Goal: Navigation & Orientation: Find specific page/section

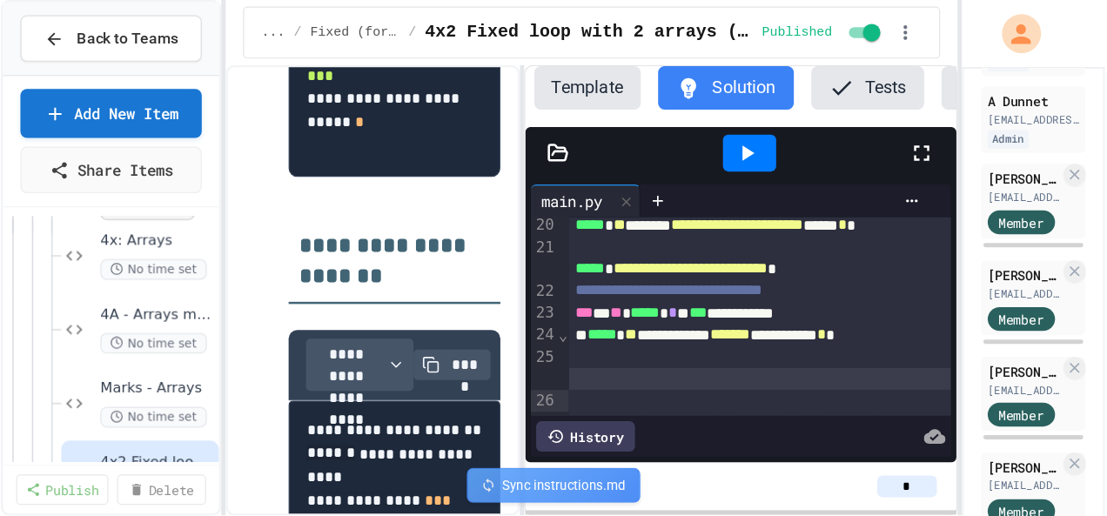
scroll to position [226, 0]
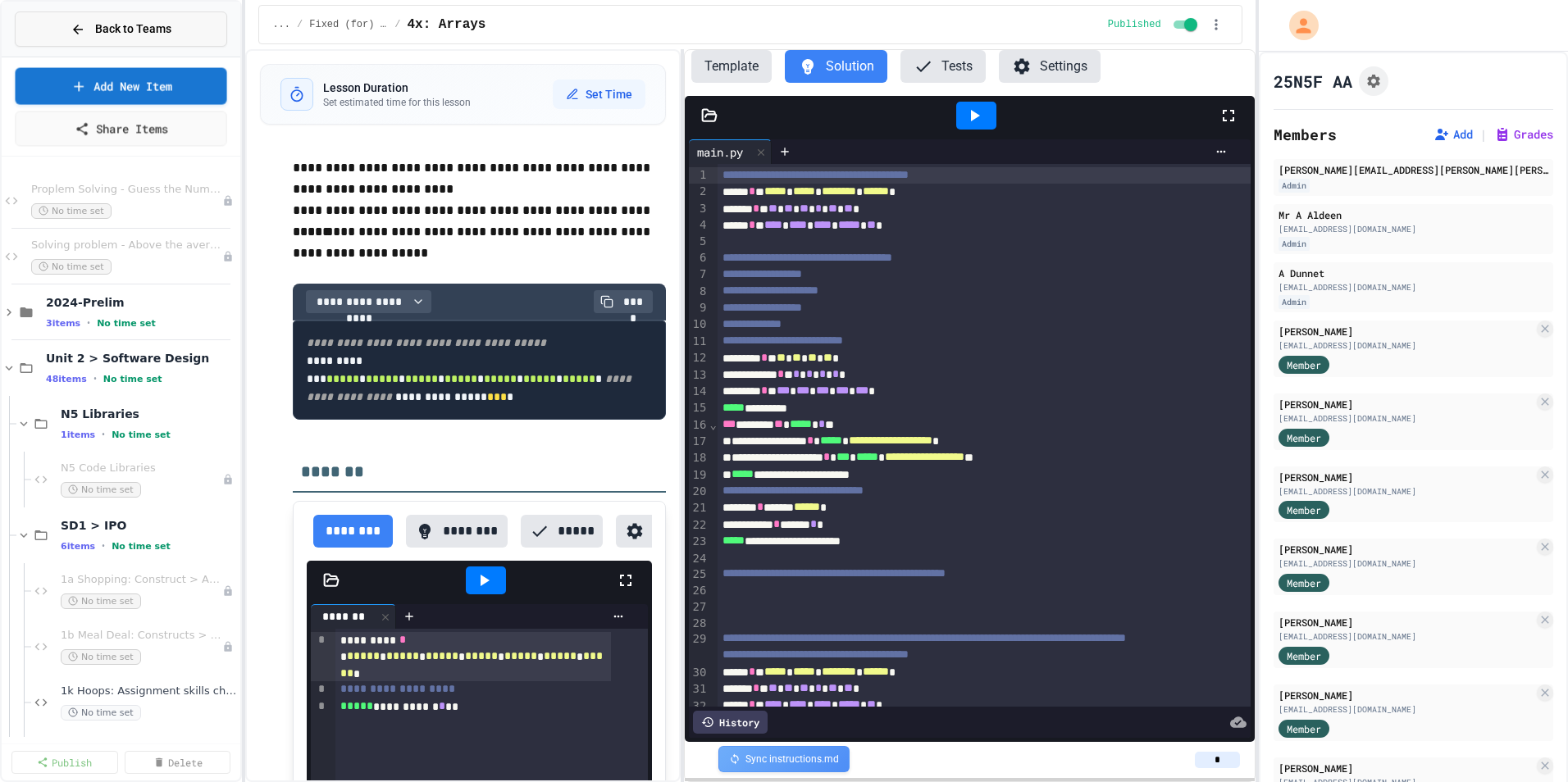
click at [149, 35] on span "Back to Teams" at bounding box center [133, 29] width 76 height 17
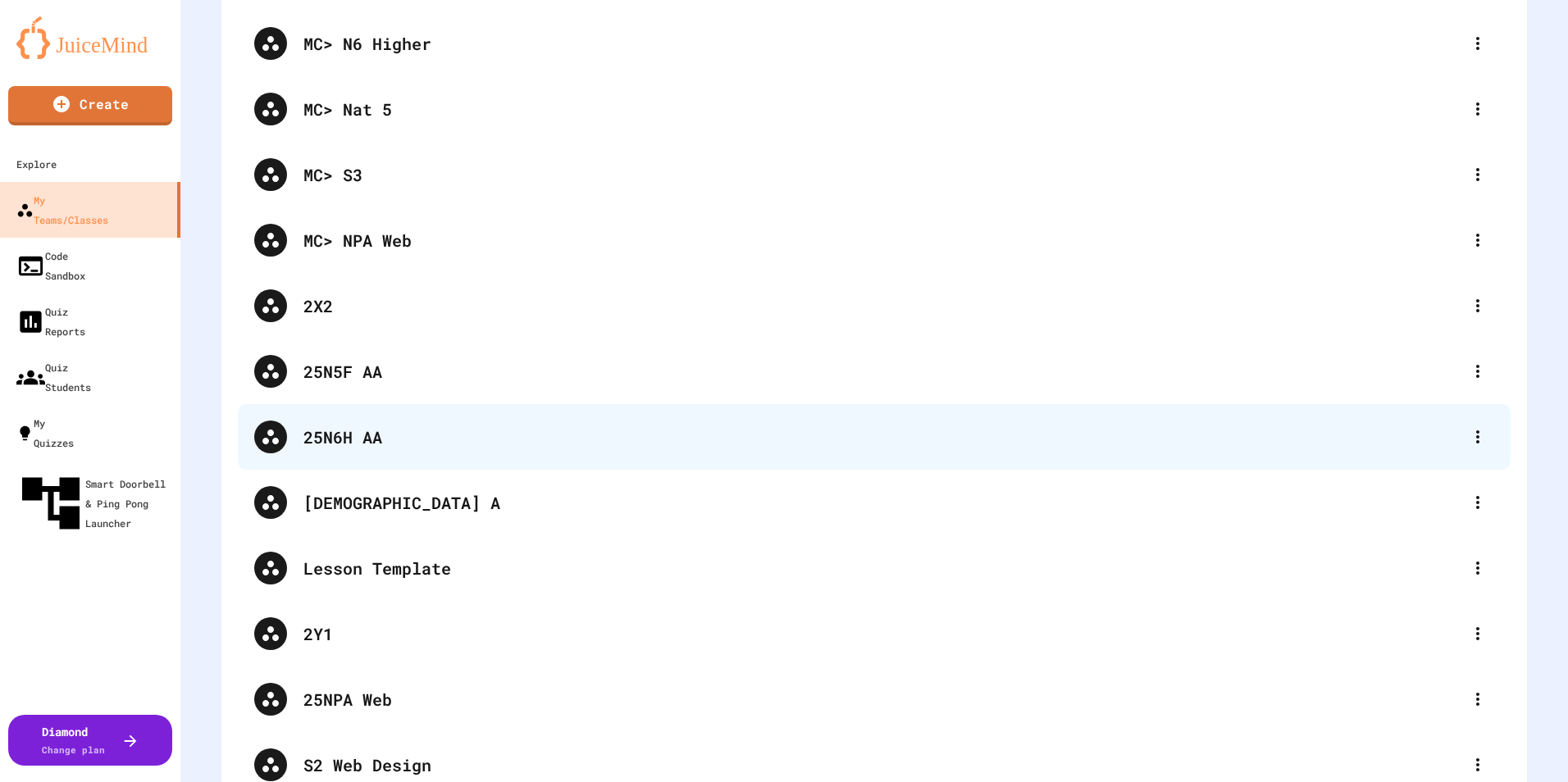
scroll to position [164, 0]
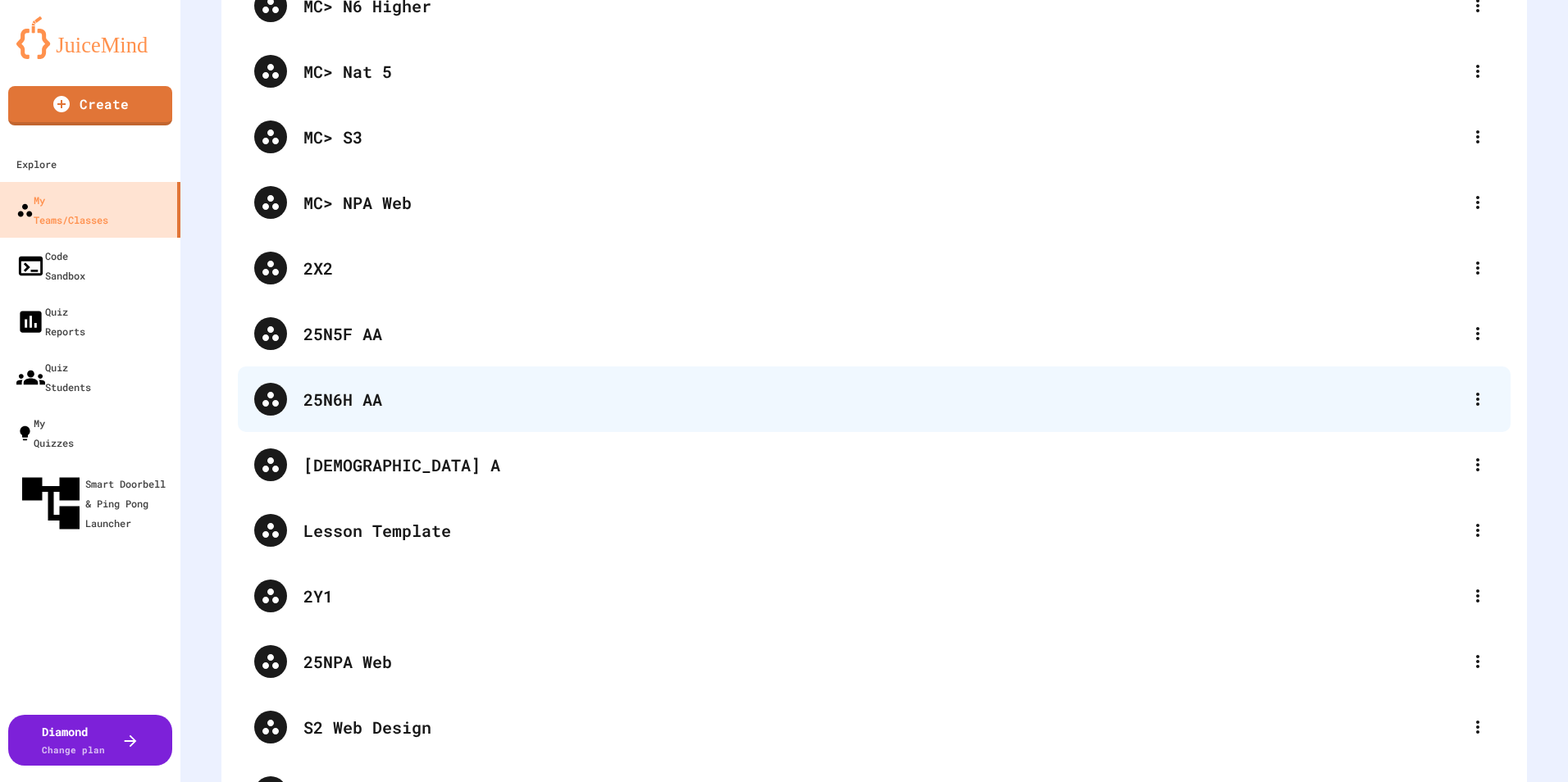
click at [378, 400] on div "25N6H AA" at bounding box center [882, 399] width 1158 height 24
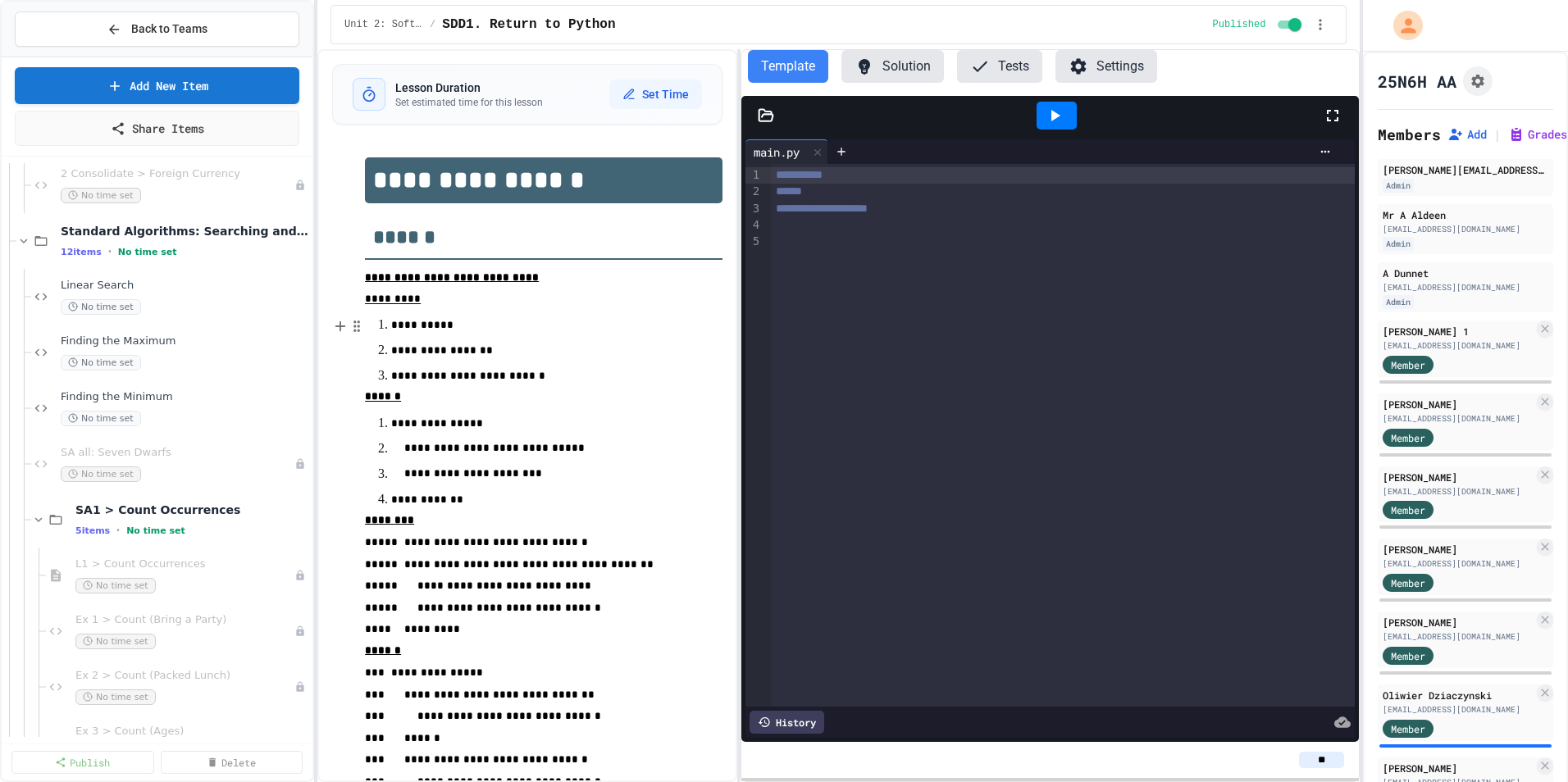
scroll to position [820, 0]
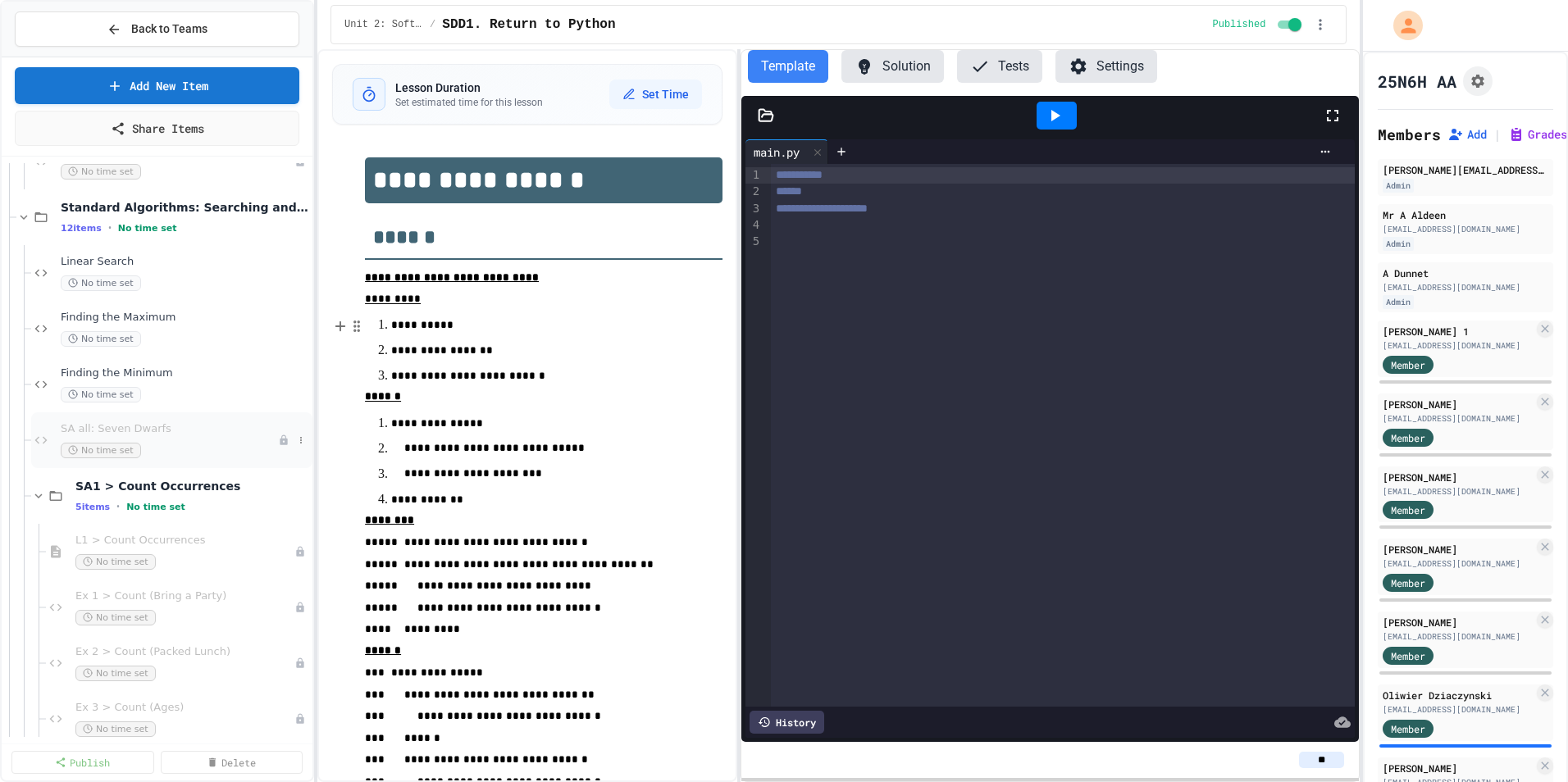
click at [164, 436] on div "SA all: Seven Dwarfs No time set" at bounding box center [169, 440] width 218 height 36
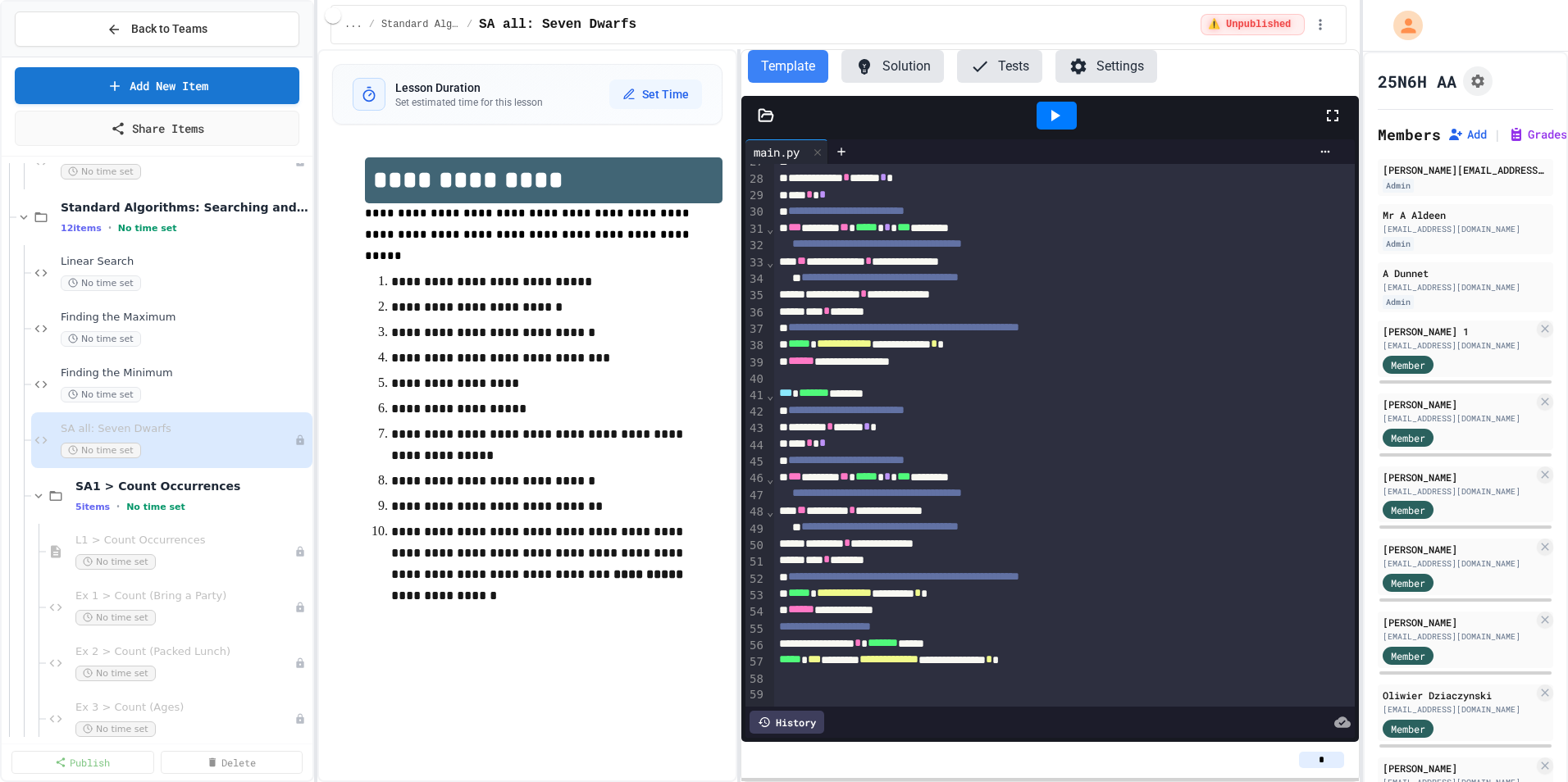
scroll to position [490, 0]
click at [896, 73] on button "Solution" at bounding box center [892, 66] width 103 height 33
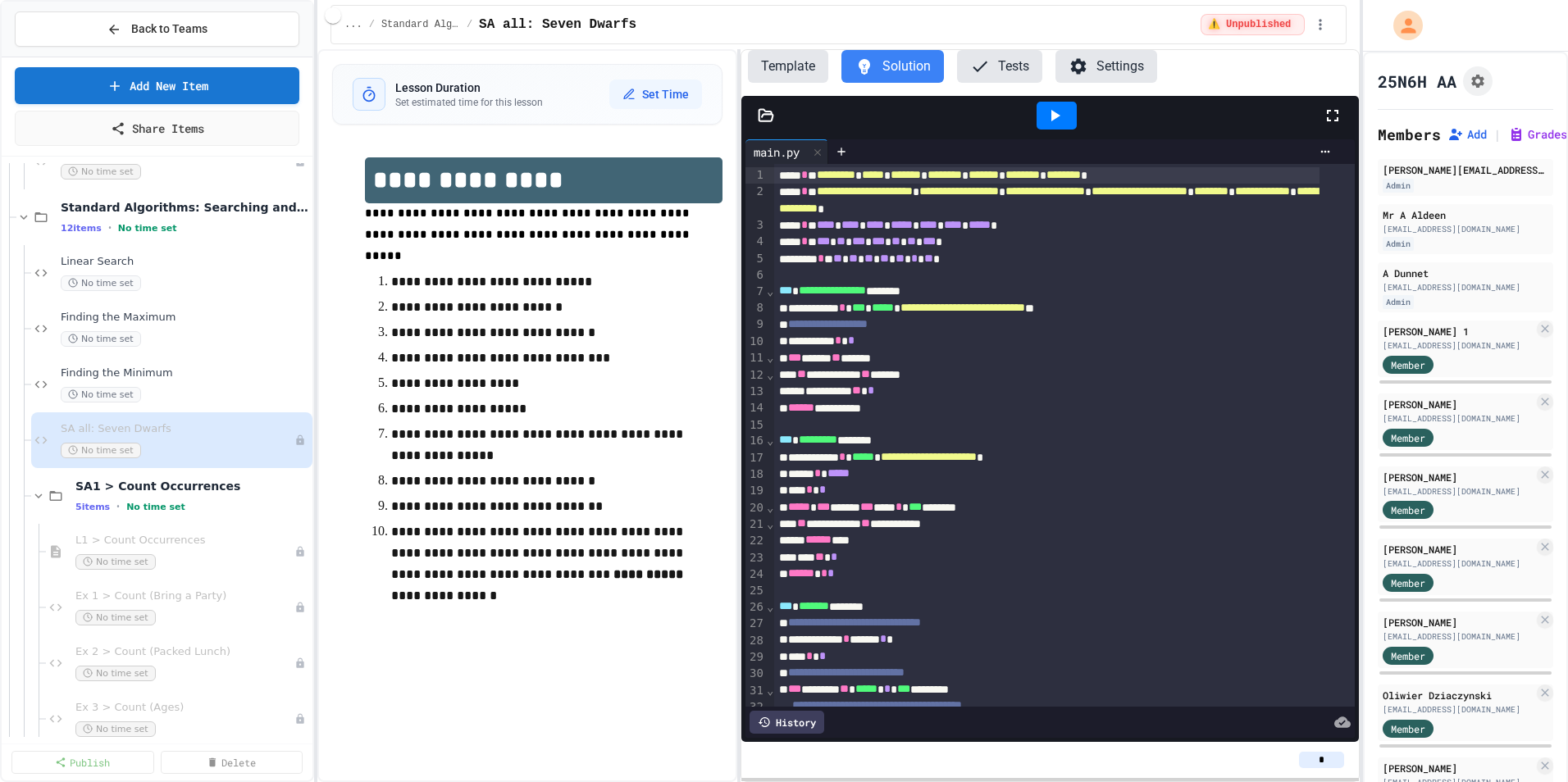
click at [780, 80] on button "Template" at bounding box center [788, 66] width 80 height 33
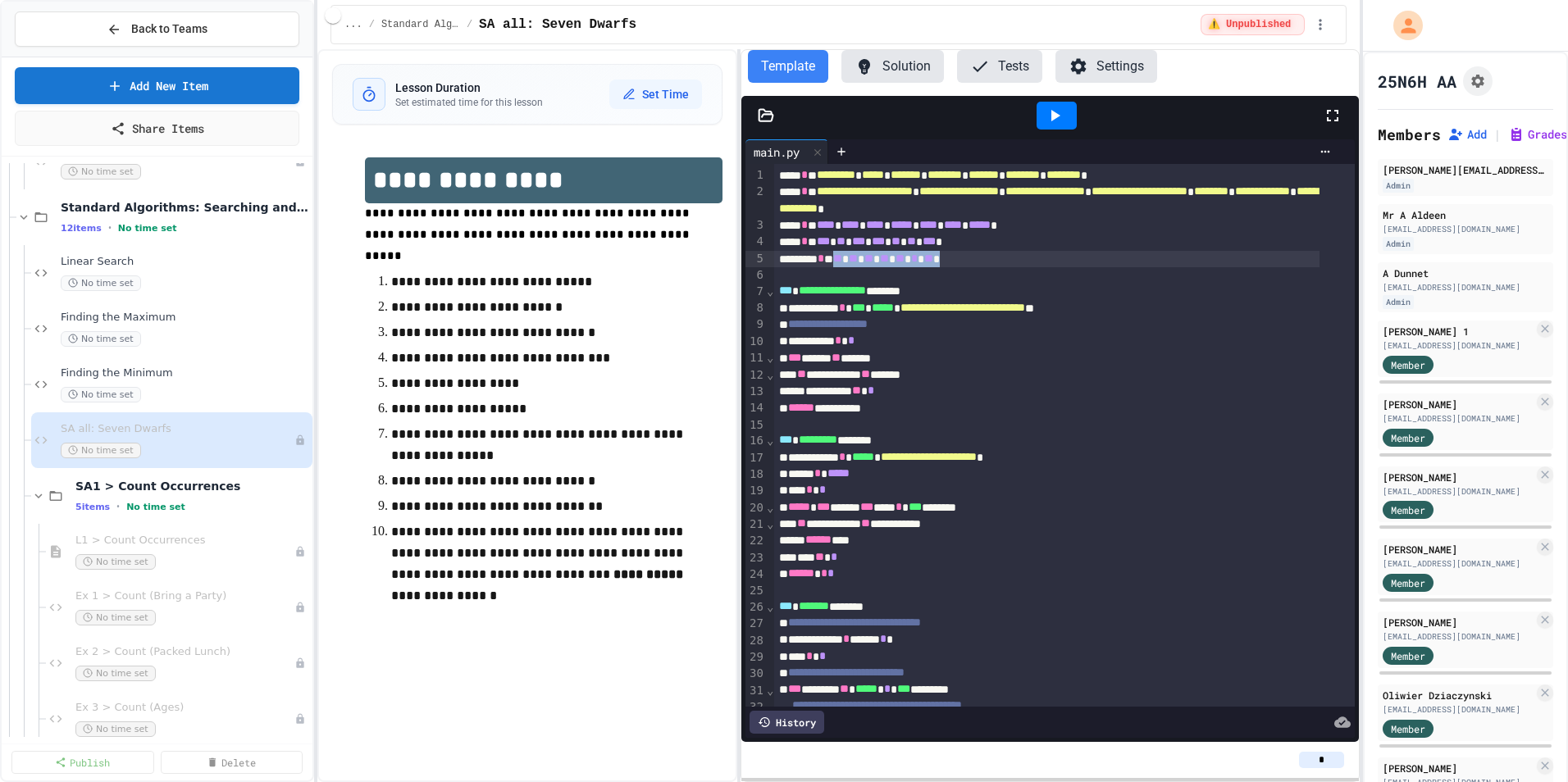
drag, startPoint x: 988, startPoint y: 265, endPoint x: 850, endPoint y: 264, distance: 138.0
click at [850, 264] on div "******** * * ** * ** * ** * ** * ** * * * ** *" at bounding box center [1046, 258] width 546 height 16
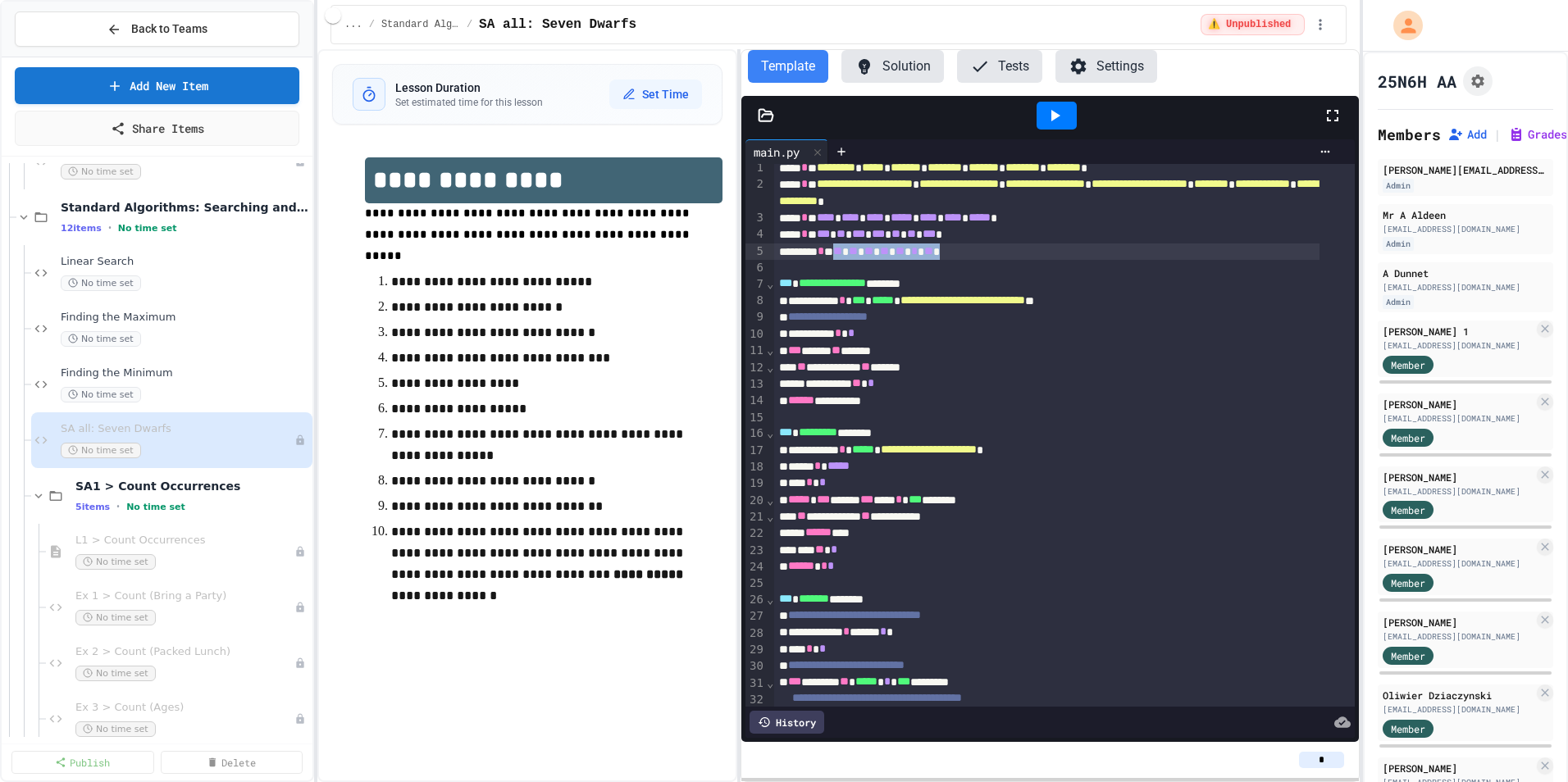
scroll to position [0, 0]
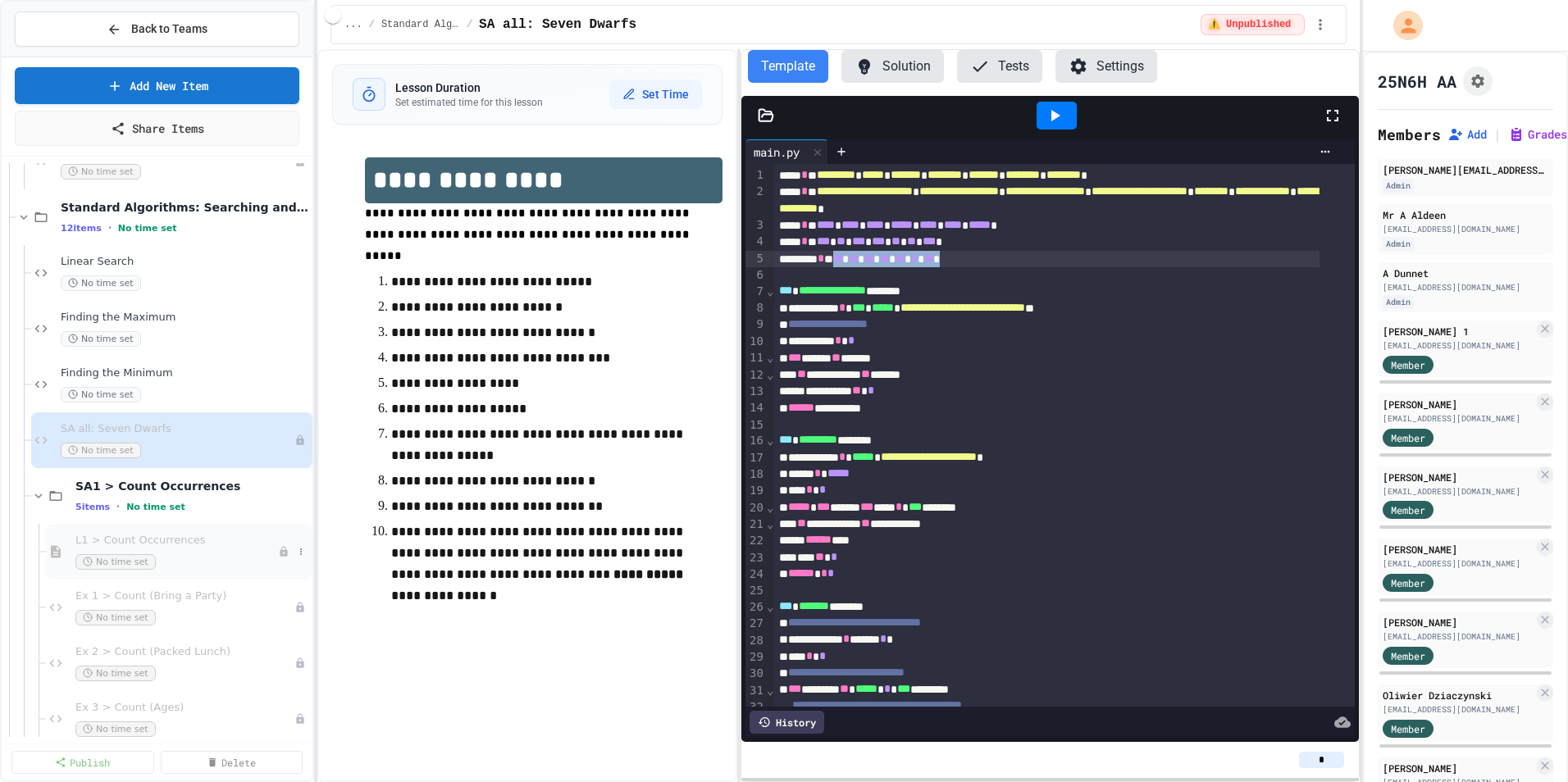
click at [176, 538] on span "L1 > Count Occurrences" at bounding box center [176, 540] width 203 height 14
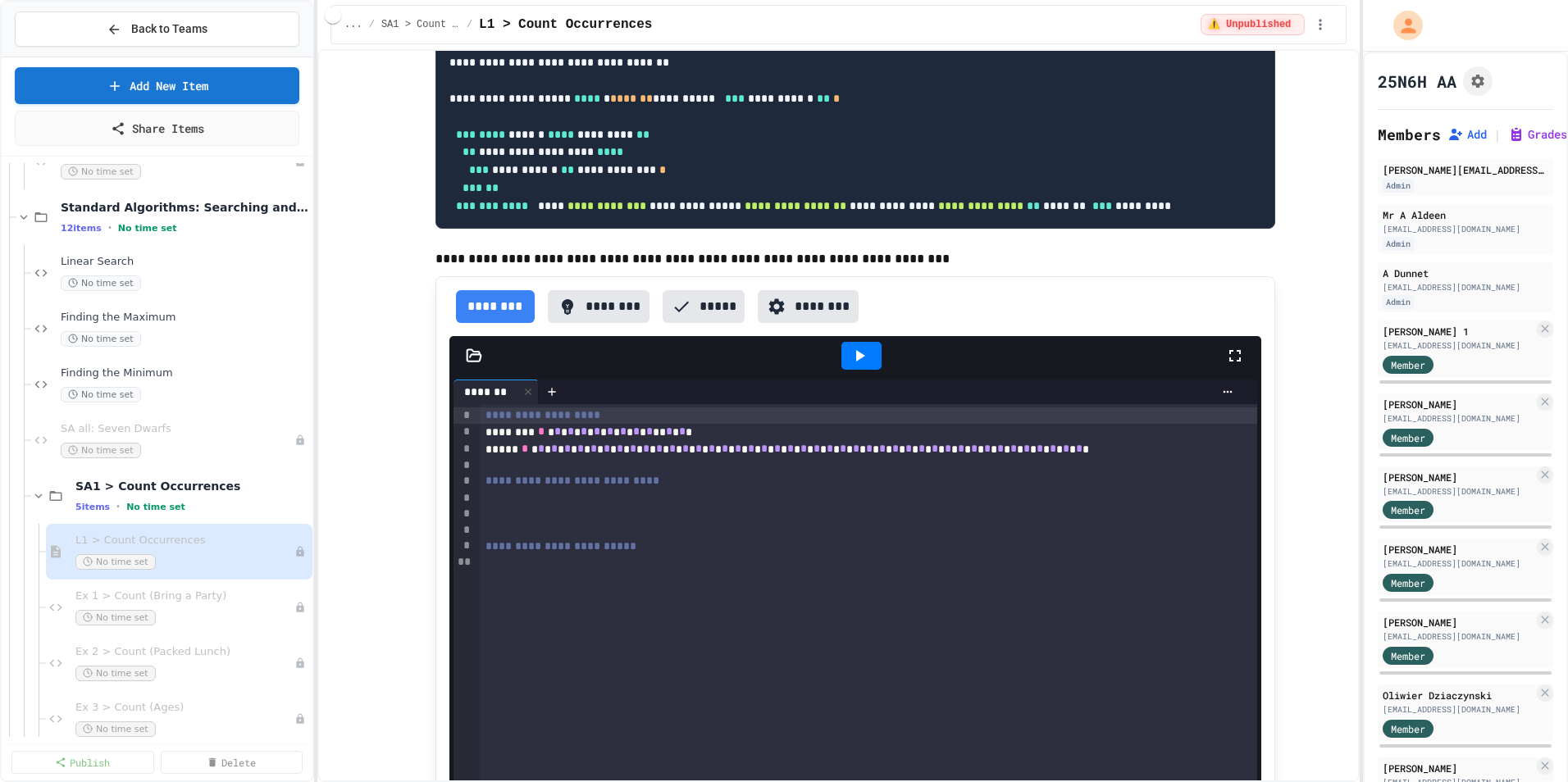
scroll to position [738, 0]
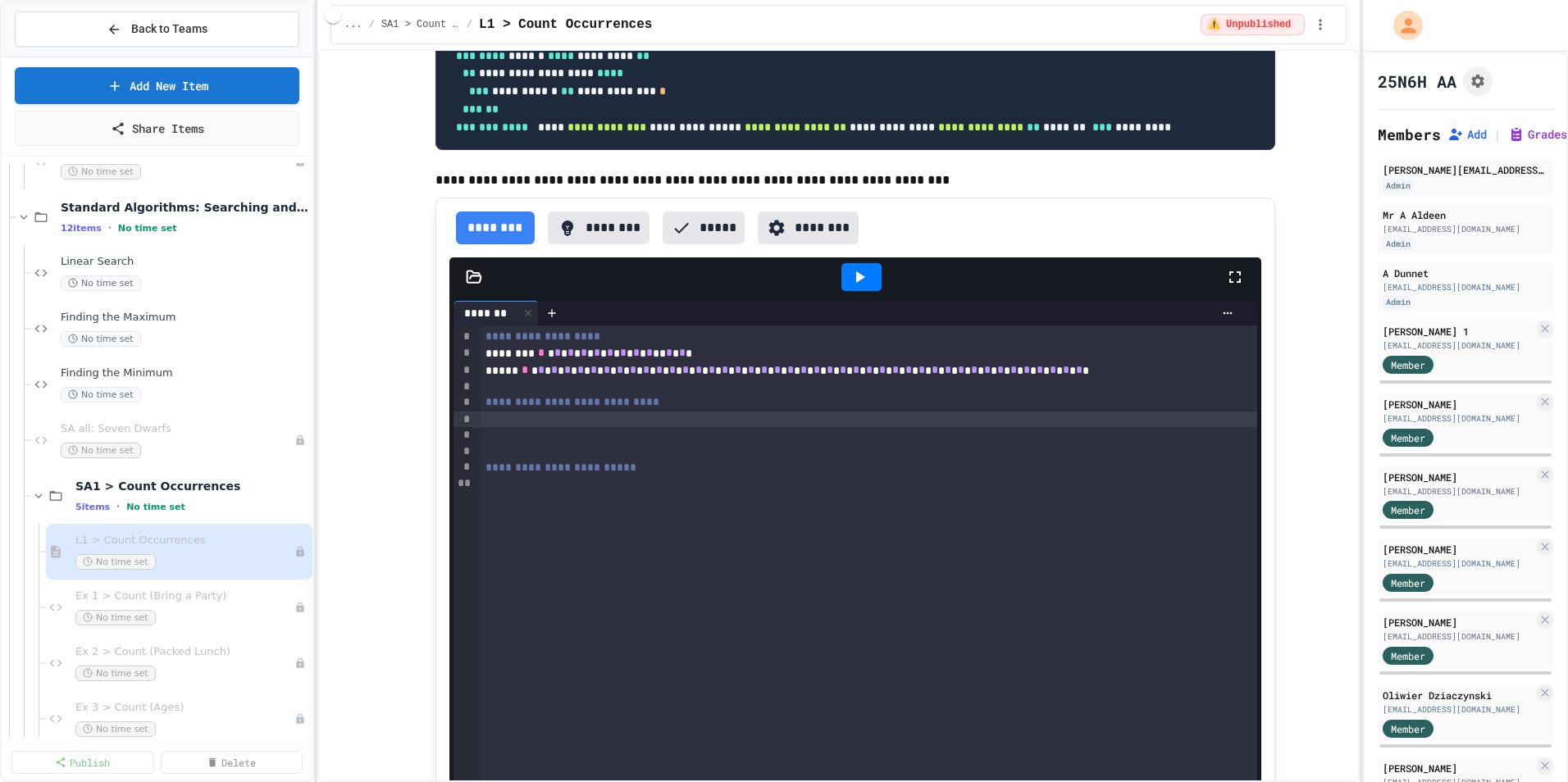
click at [490, 428] on div at bounding box center [869, 419] width 776 height 16
click at [602, 244] on button "********" at bounding box center [598, 228] width 103 height 33
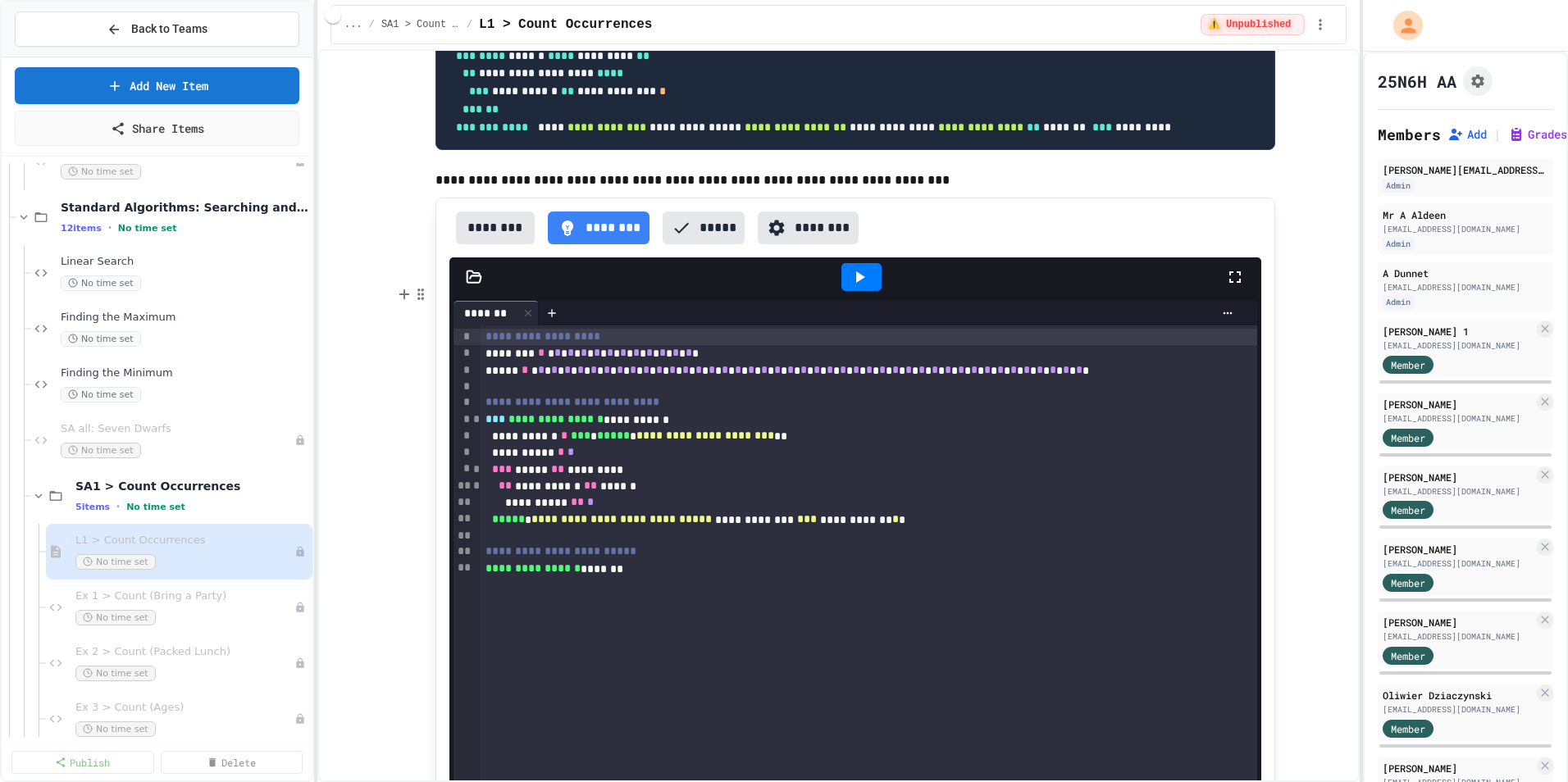
click at [497, 244] on button "********" at bounding box center [496, 228] width 79 height 33
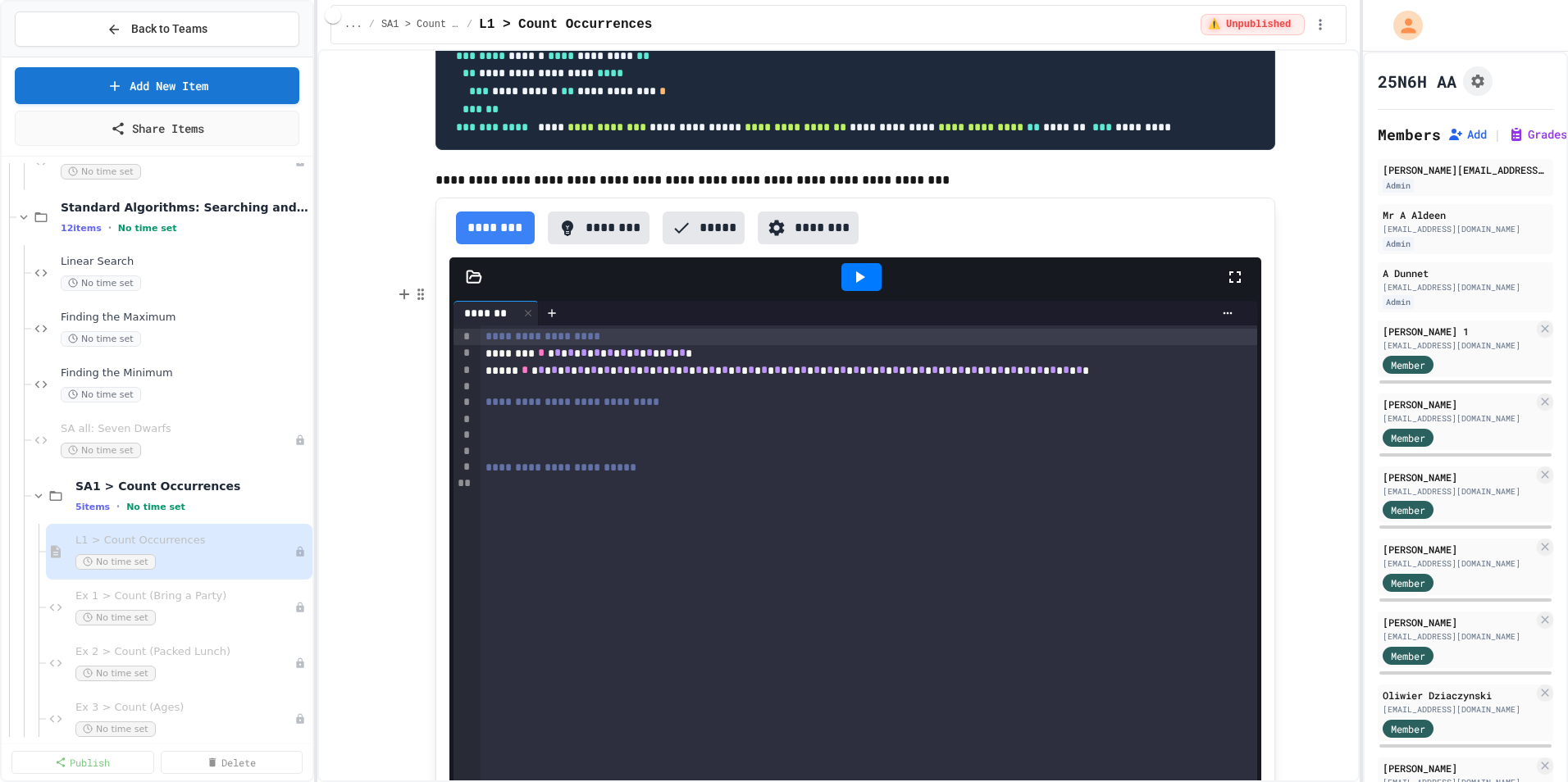
click at [589, 244] on button "********" at bounding box center [598, 228] width 103 height 33
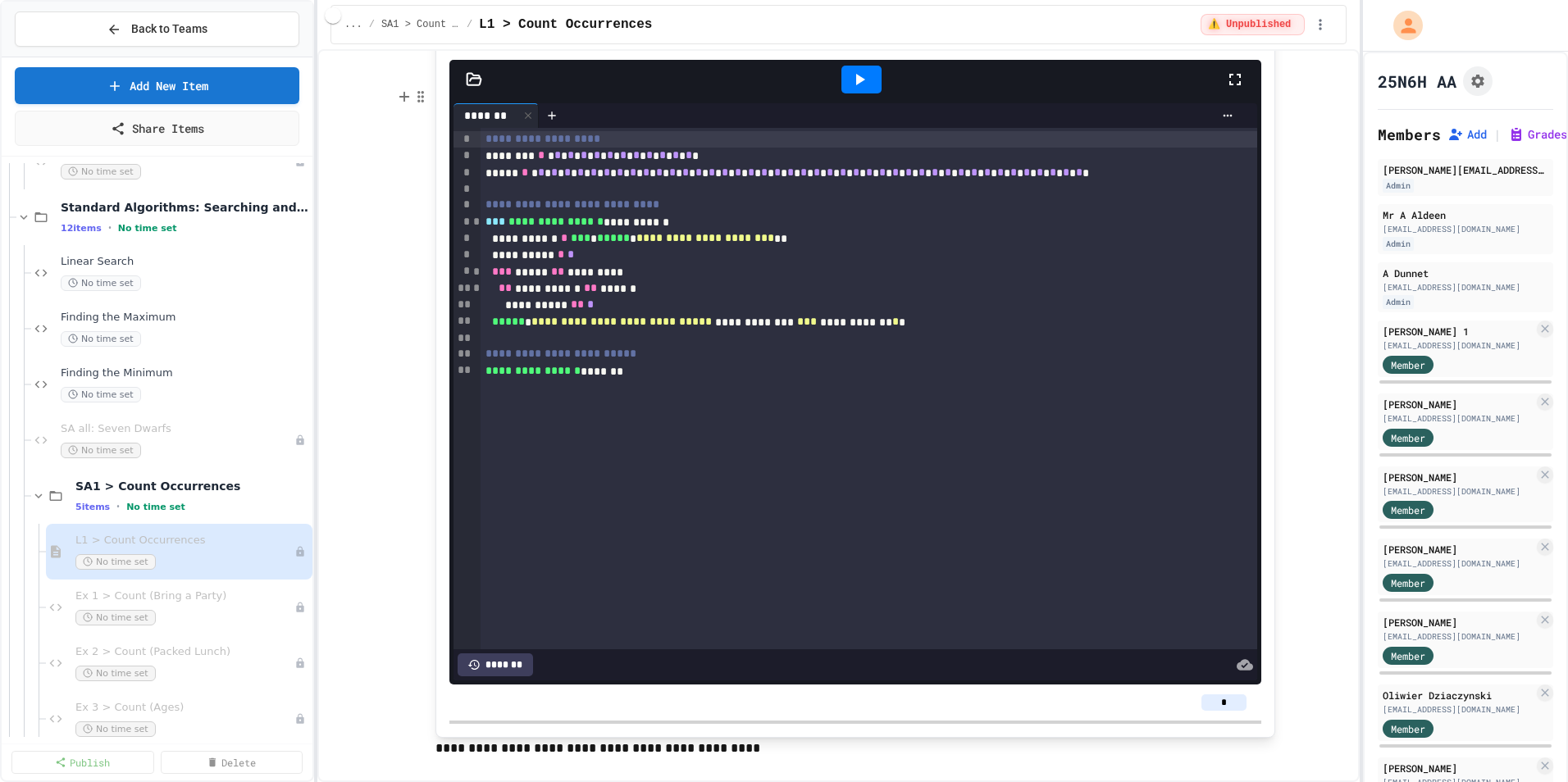
scroll to position [787, 0]
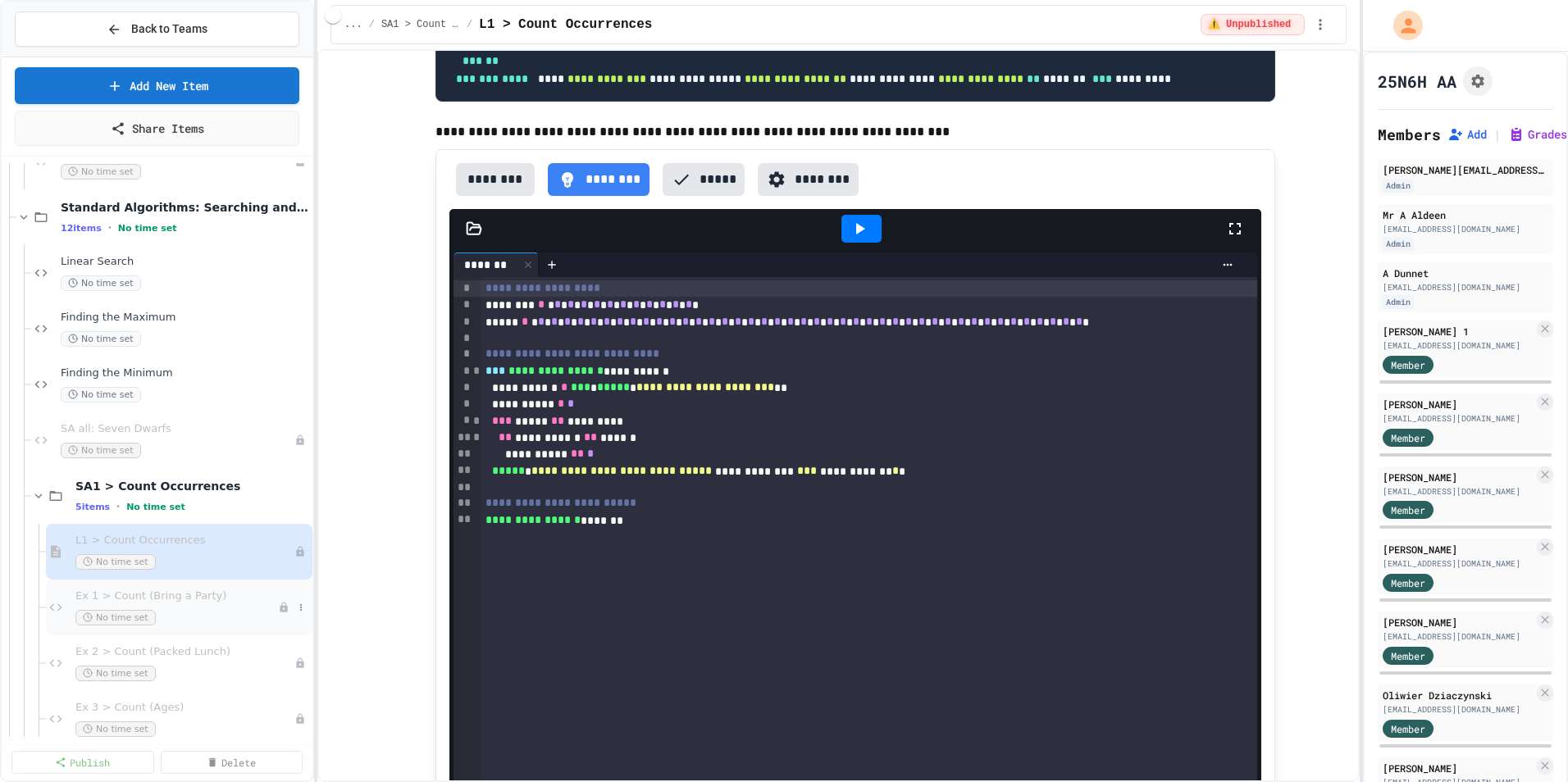
click at [194, 599] on span "Ex 1 > Count (Bring a Party)" at bounding box center [176, 596] width 203 height 14
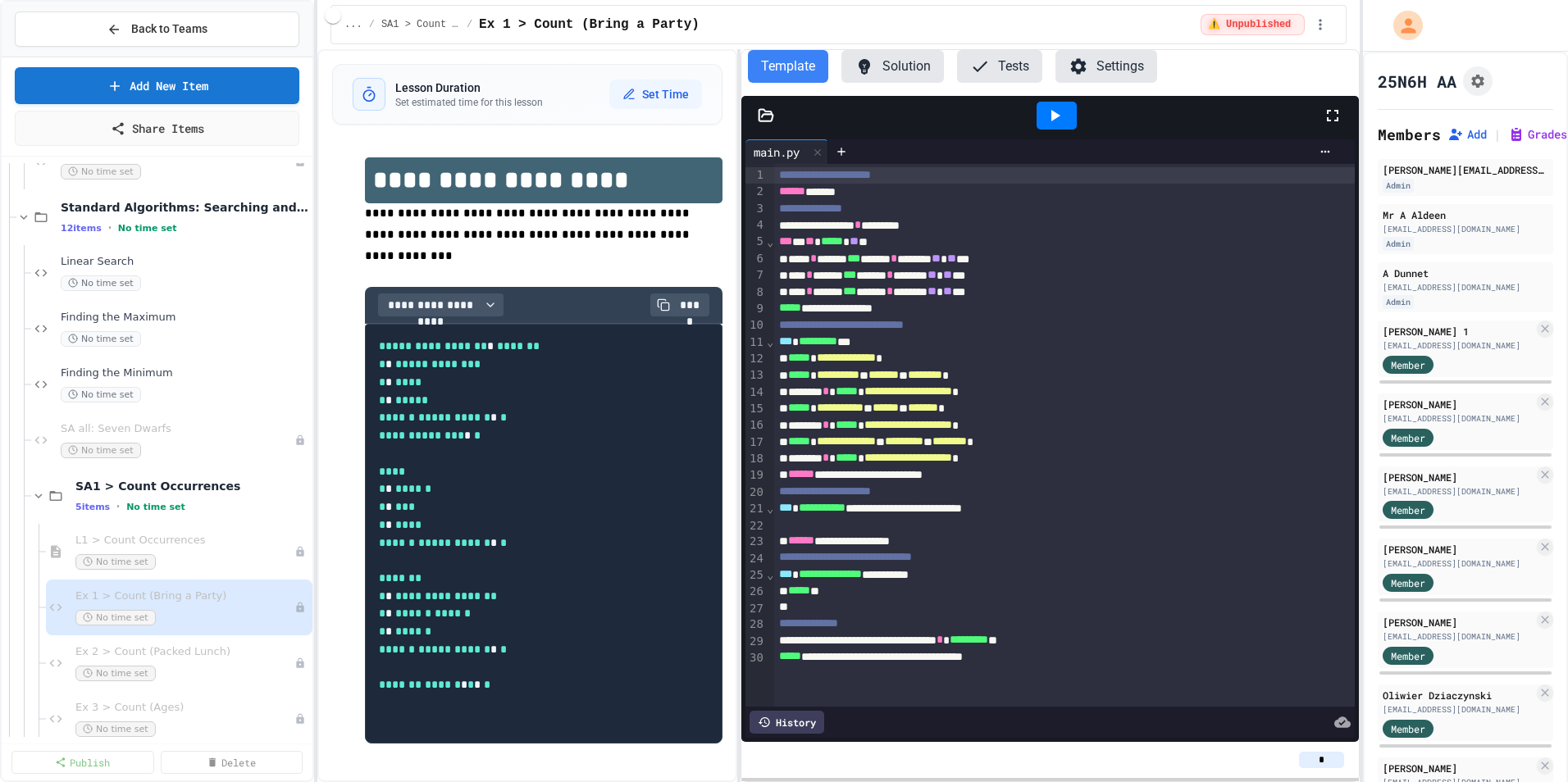
click at [901, 66] on button "Solution" at bounding box center [892, 66] width 103 height 33
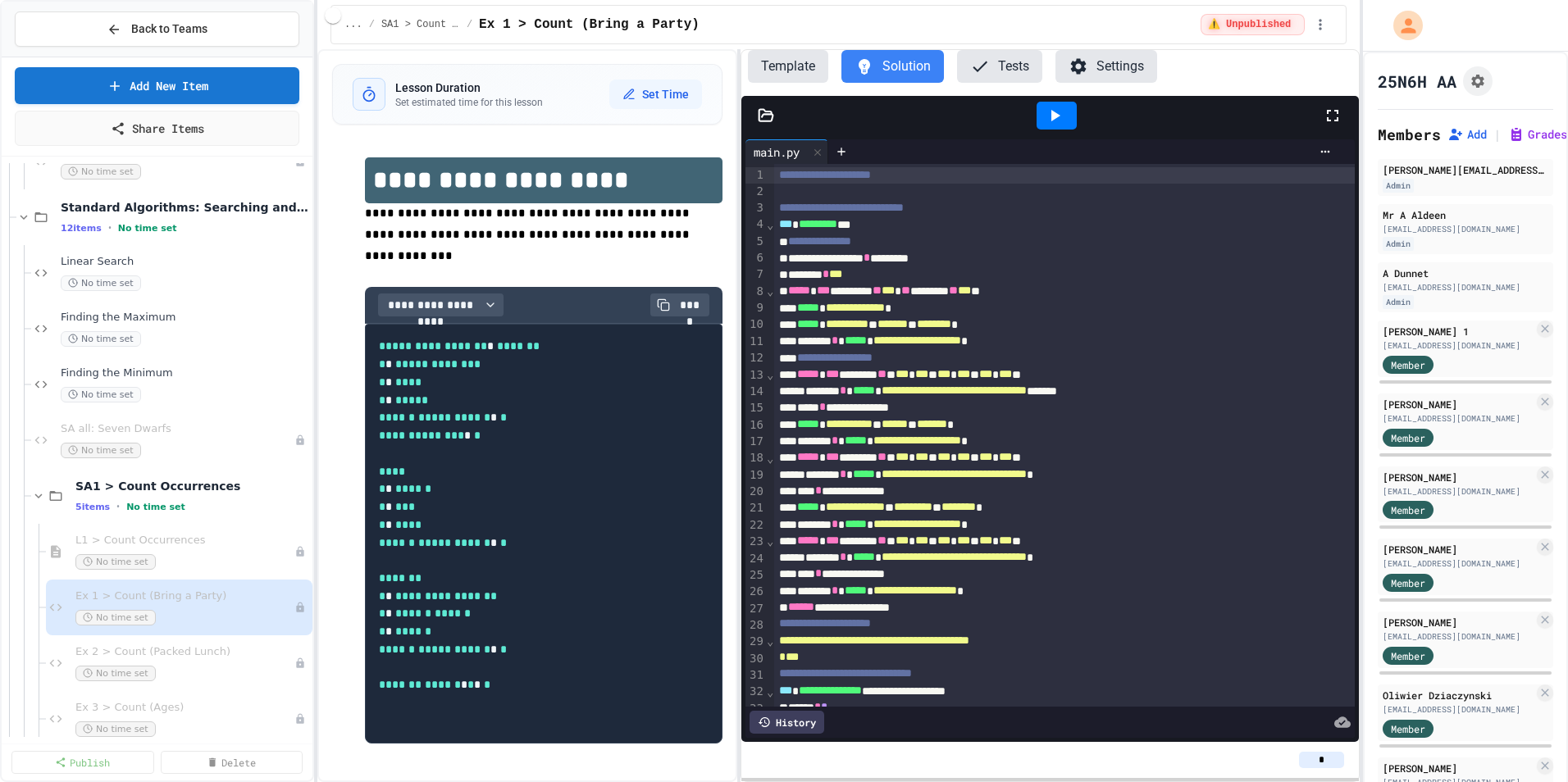
click at [800, 66] on button "Template" at bounding box center [788, 66] width 80 height 33
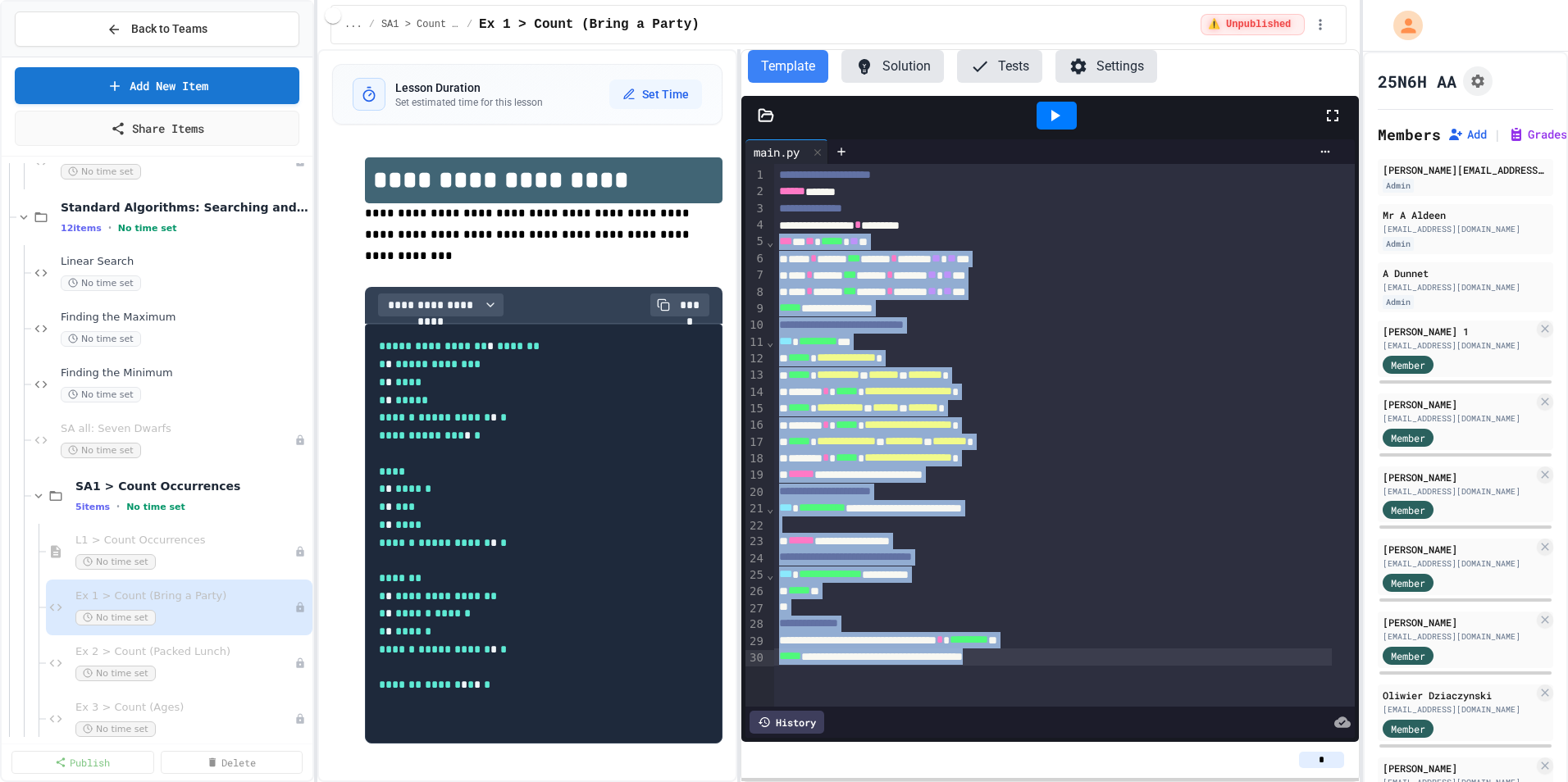
drag, startPoint x: 780, startPoint y: 245, endPoint x: 1150, endPoint y: 676, distance: 568.0
click at [1150, 676] on div "**********" at bounding box center [1064, 435] width 580 height 543
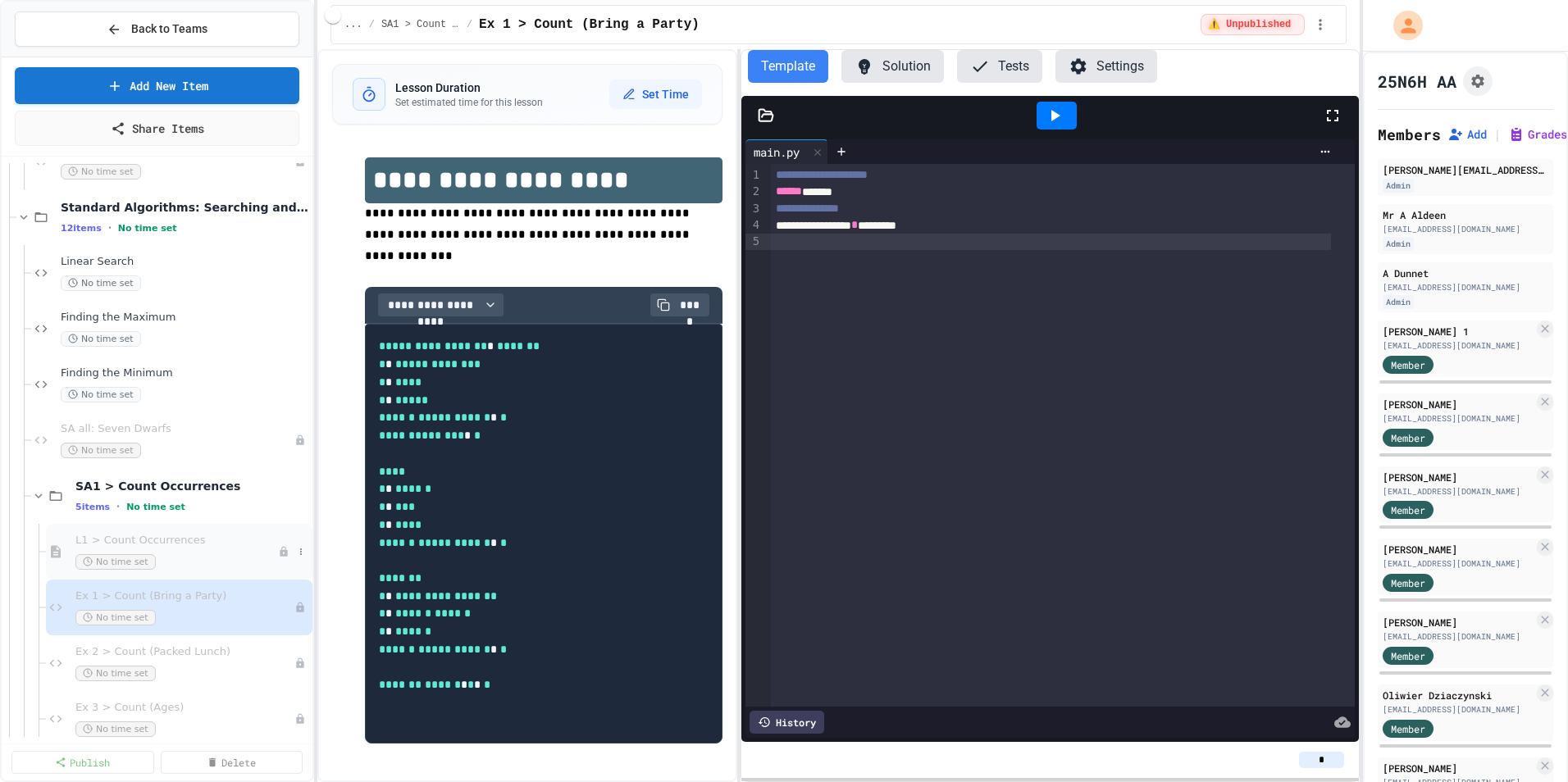
click at [172, 544] on span "L1 > Count Occurrences" at bounding box center [176, 540] width 203 height 14
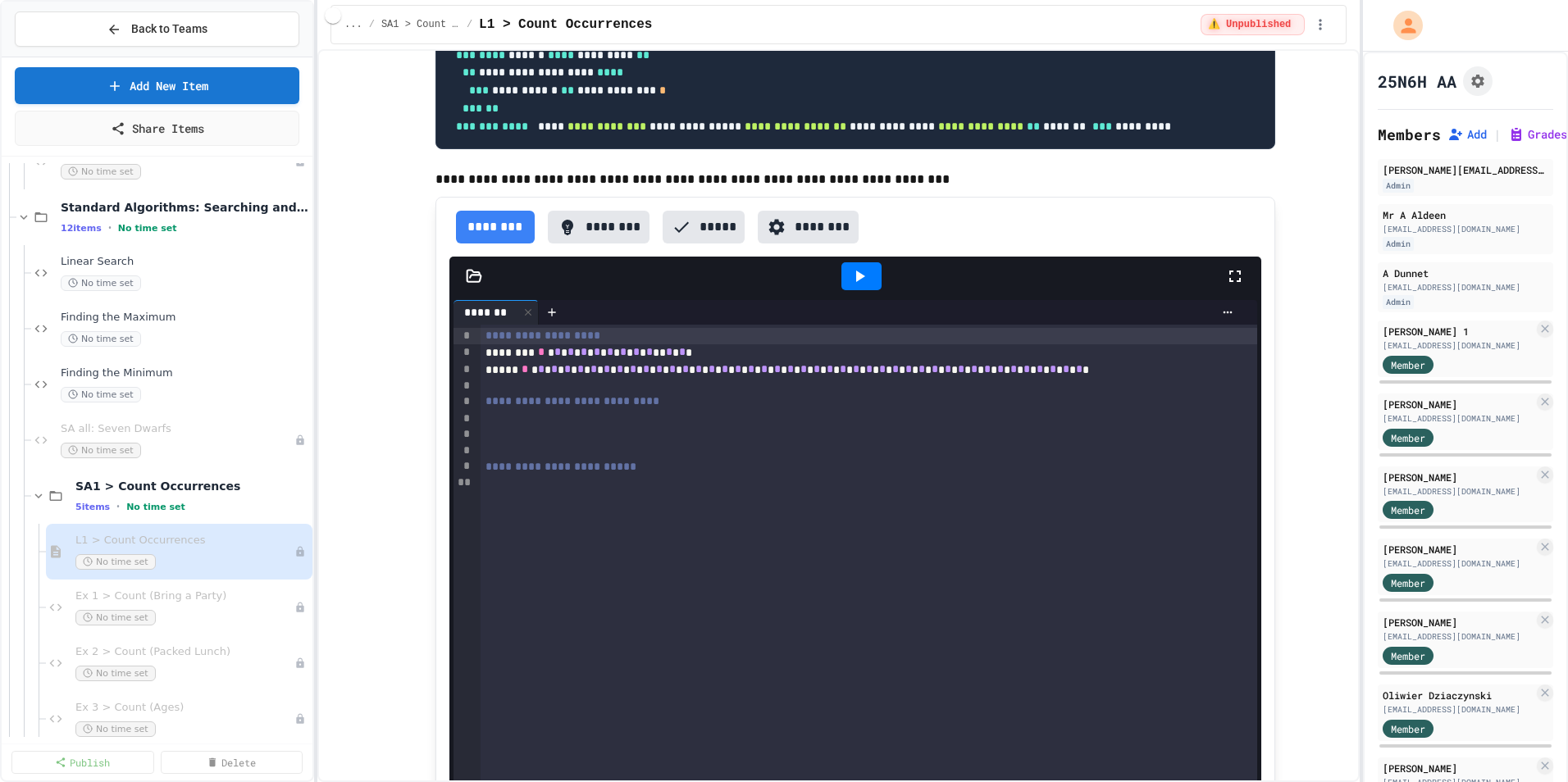
scroll to position [787, 0]
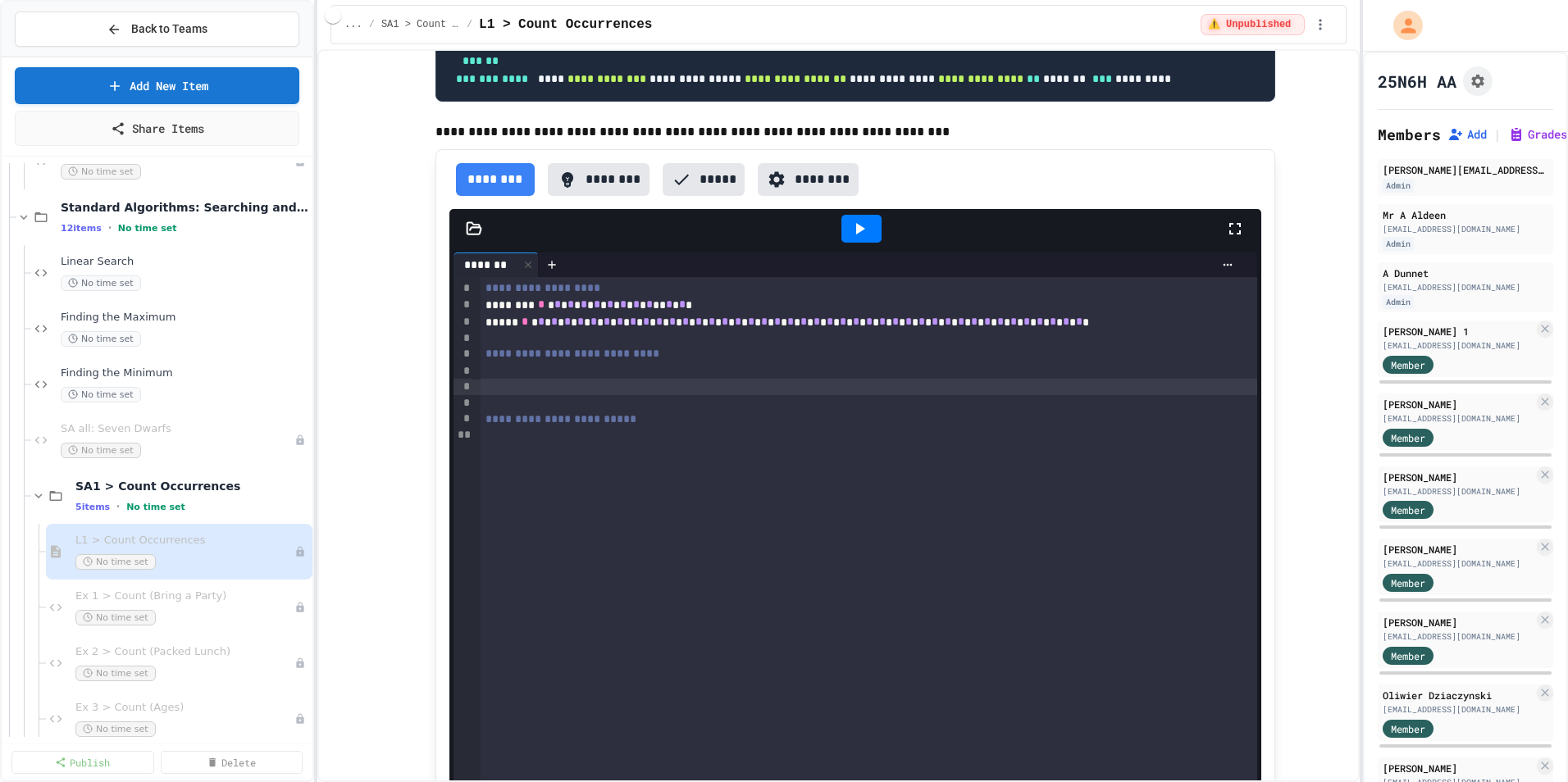
click at [544, 395] on div at bounding box center [869, 386] width 776 height 16
click at [545, 380] on div at bounding box center [869, 370] width 776 height 16
click at [591, 196] on button "********" at bounding box center [598, 179] width 103 height 33
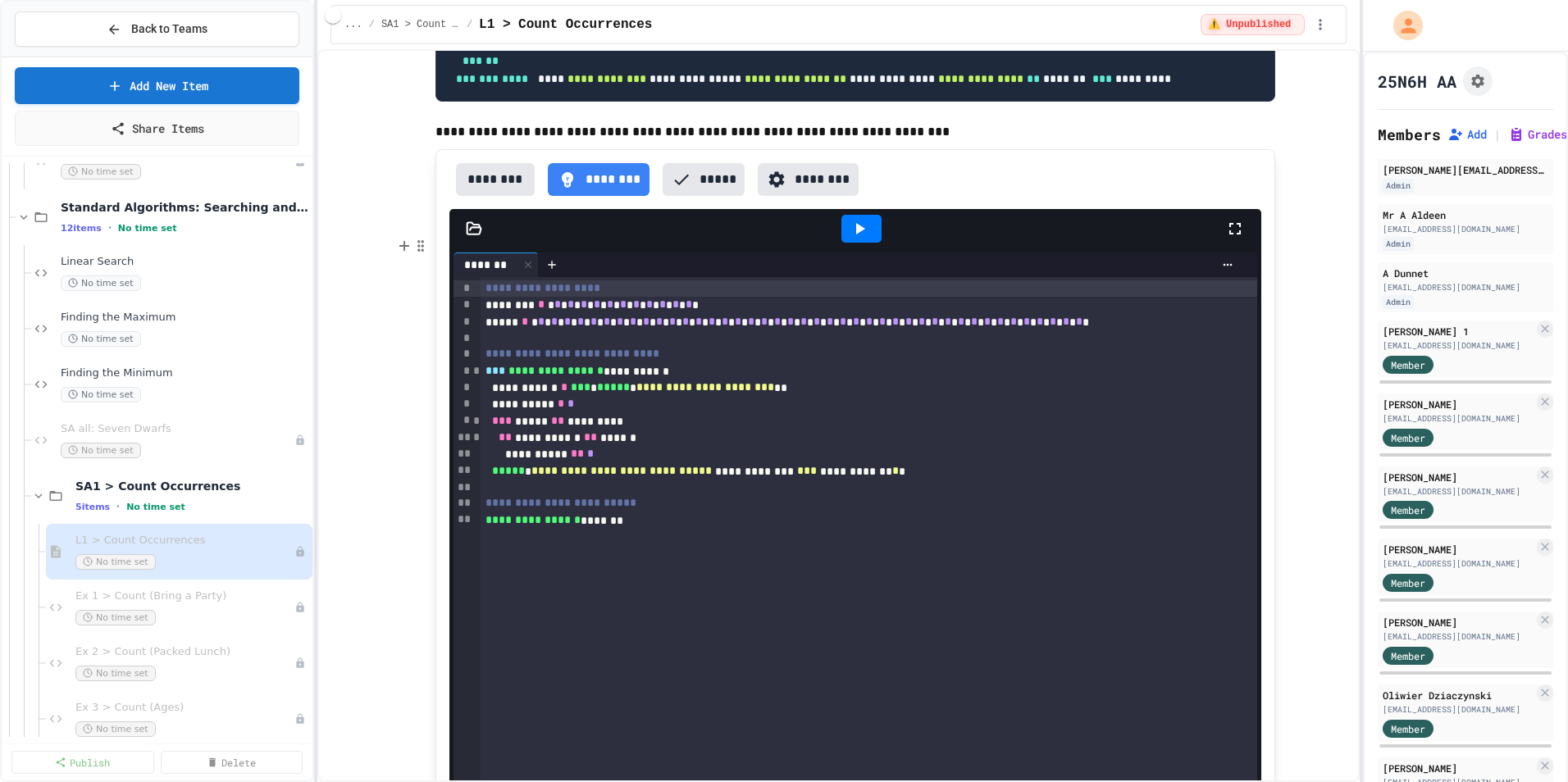
click at [851, 238] on icon at bounding box center [859, 228] width 20 height 20
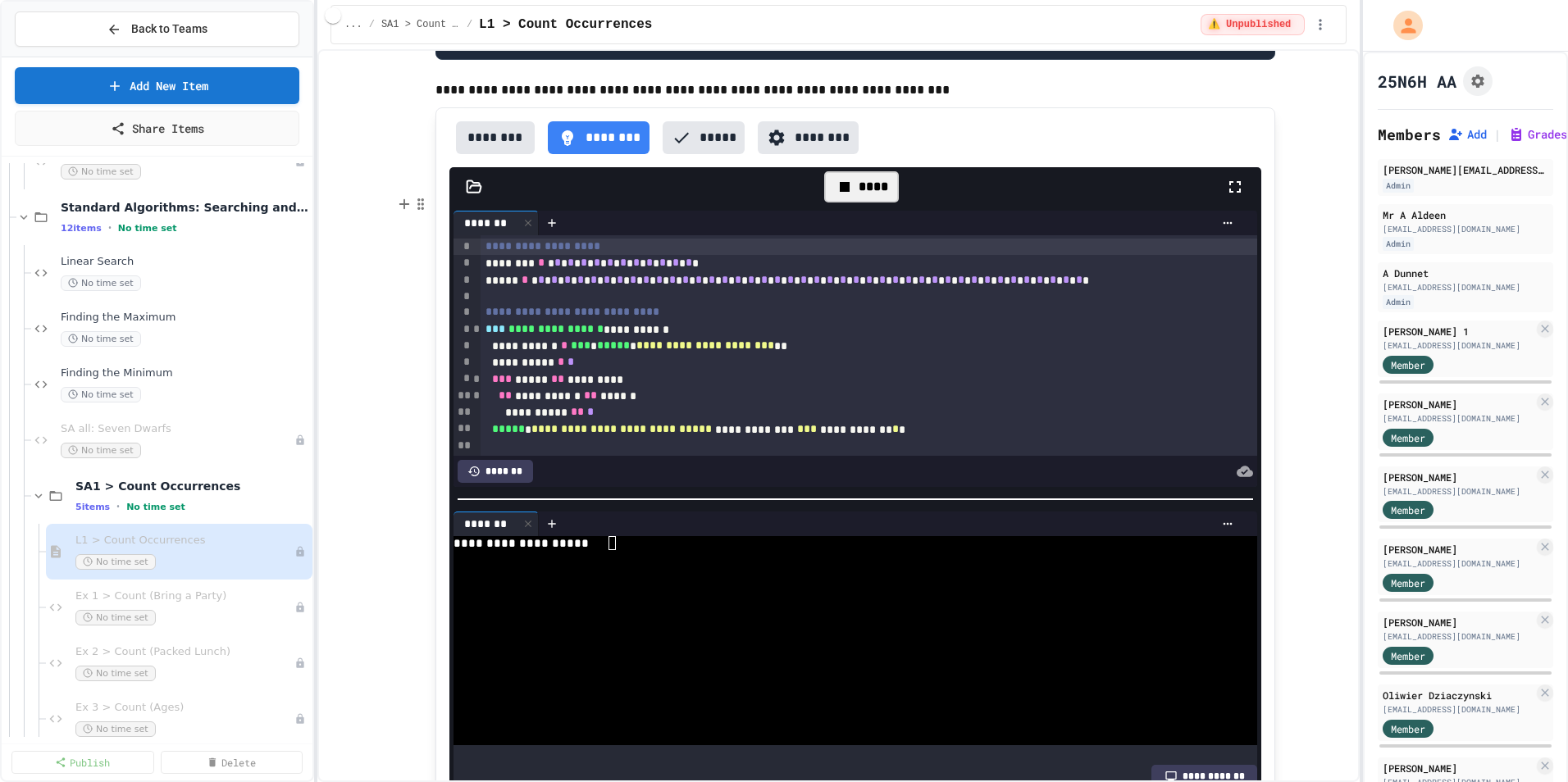
scroll to position [869, 0]
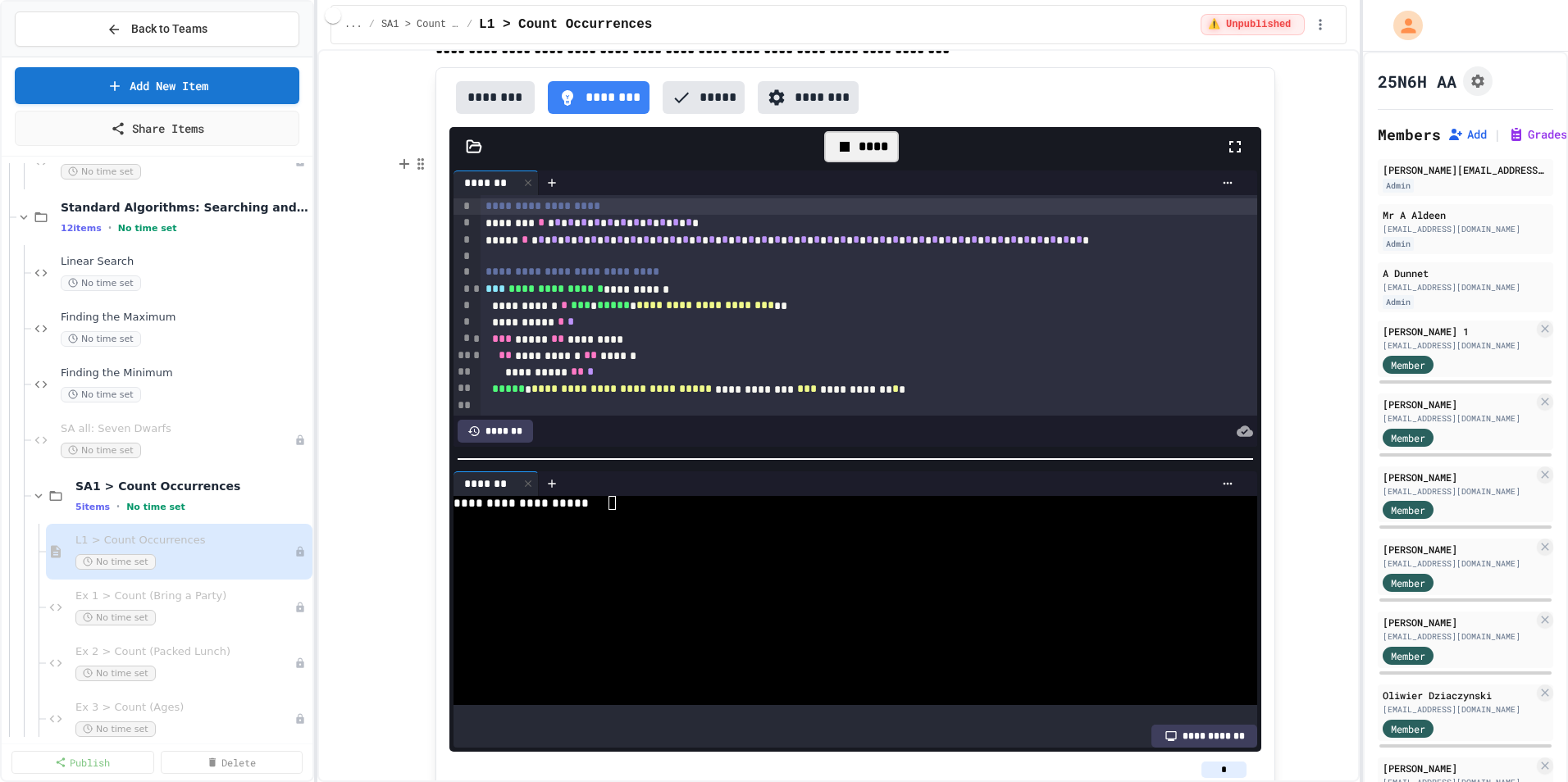
click at [662, 524] on div at bounding box center [841, 516] width 775 height 14
click at [872, 161] on div at bounding box center [861, 147] width 41 height 28
click at [645, 510] on div "**********" at bounding box center [841, 502] width 775 height 14
click at [204, 597] on span "Ex 1 > Count (Bring a Party)" at bounding box center [176, 596] width 203 height 14
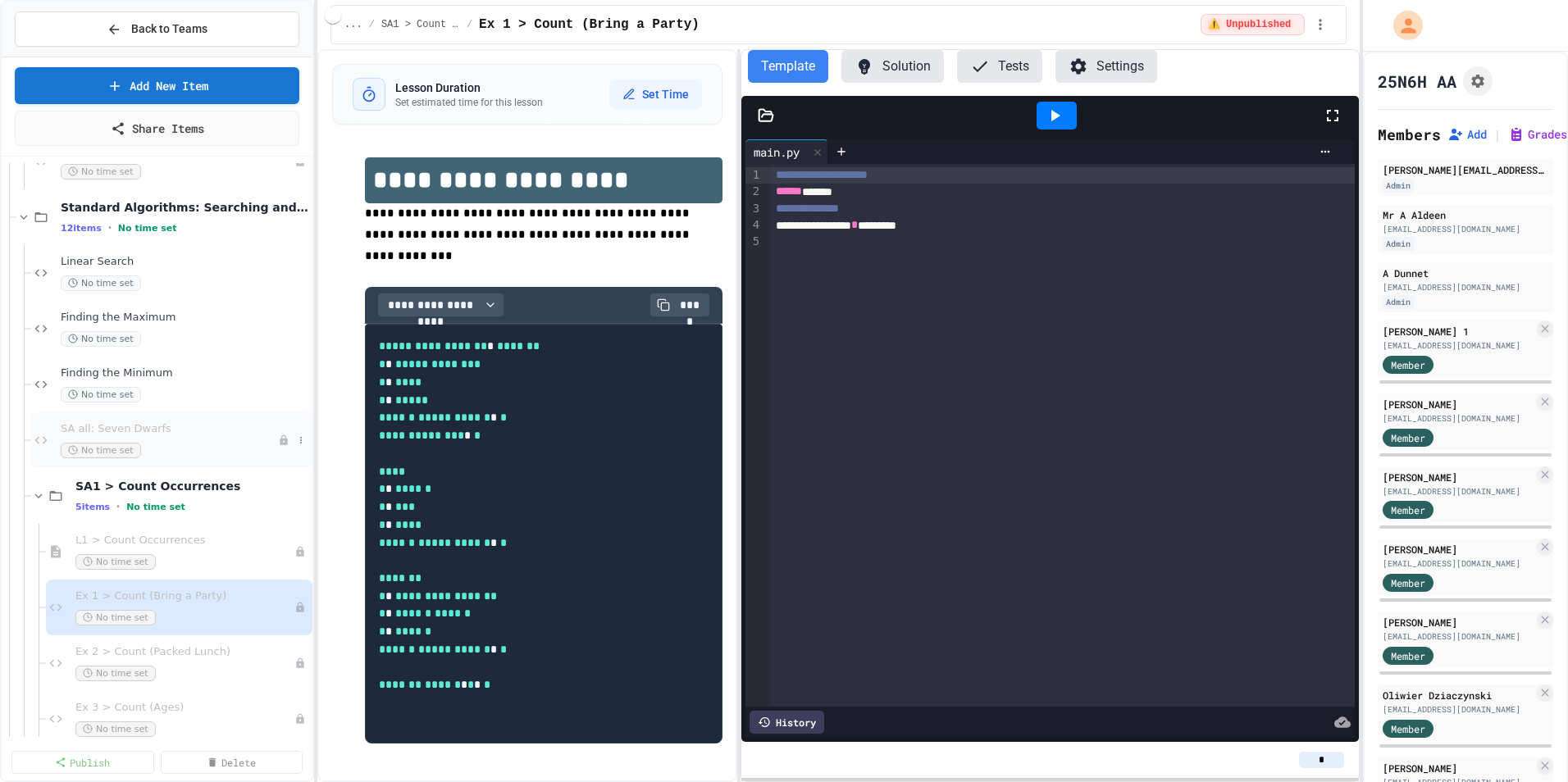
click at [160, 427] on span "SA all: Seven Dwarfs" at bounding box center [169, 429] width 218 height 14
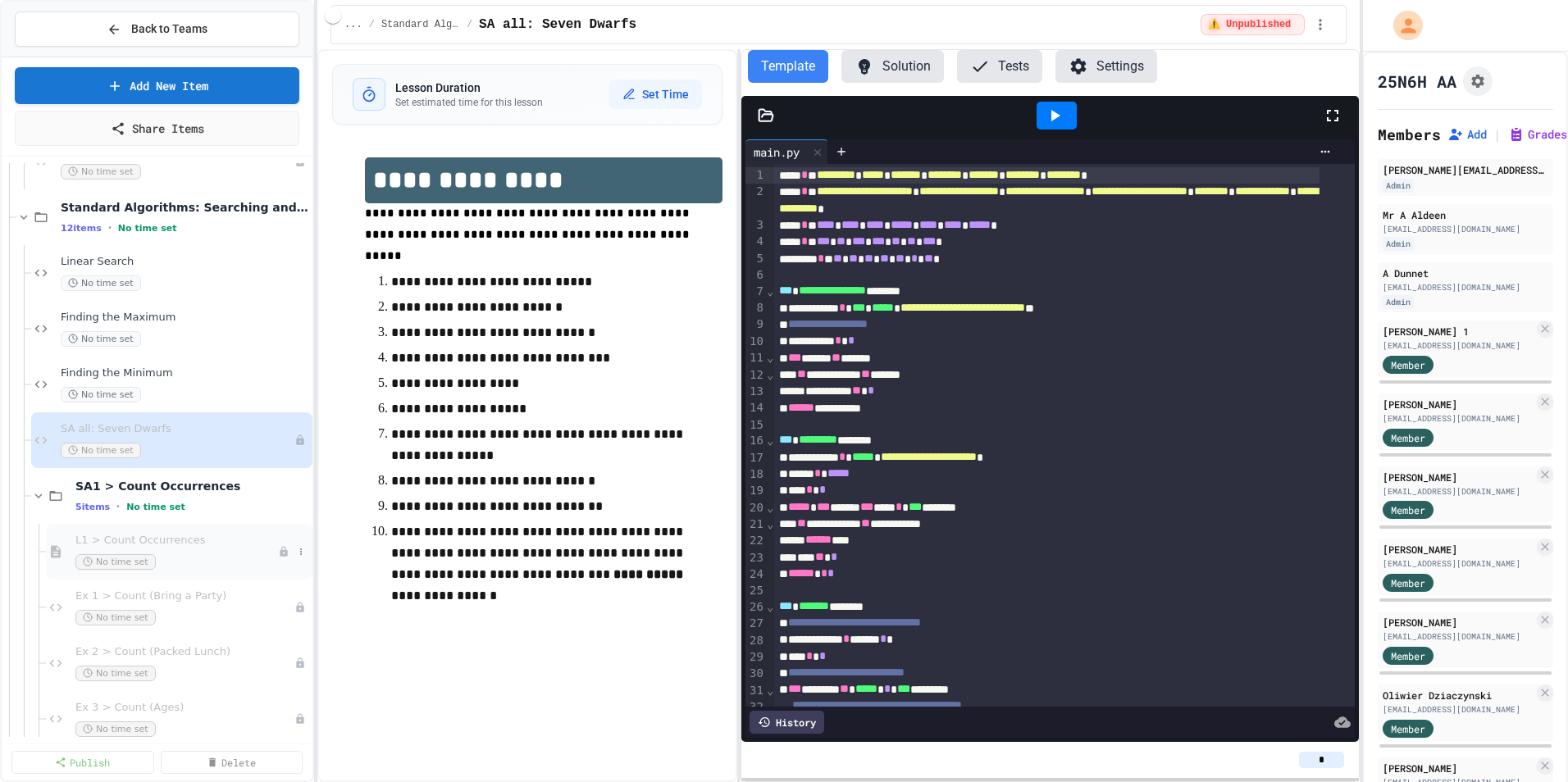
click at [170, 532] on div "L1 > Count Occurrences No time set" at bounding box center [179, 551] width 267 height 56
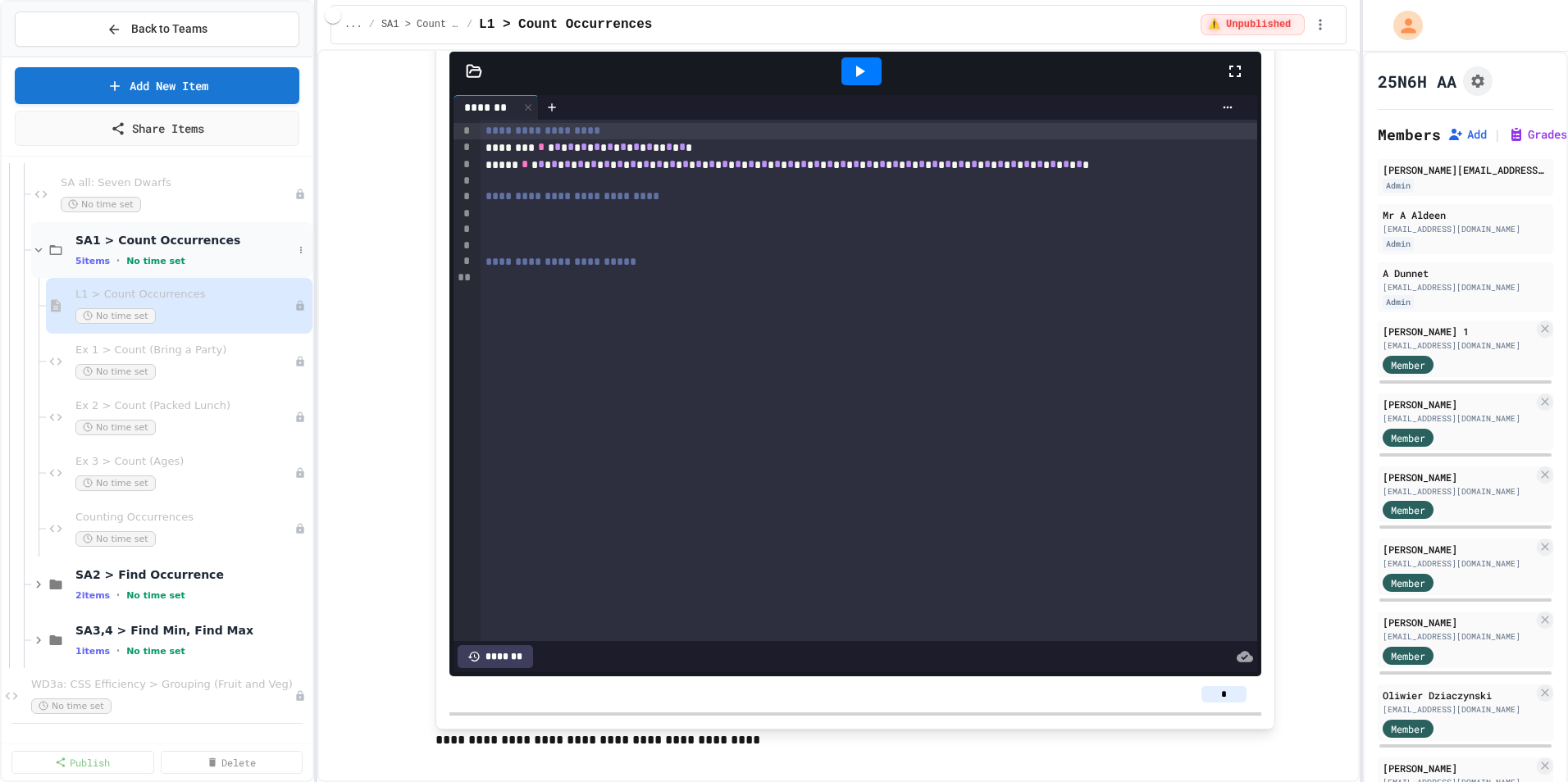
scroll to position [1118, 0]
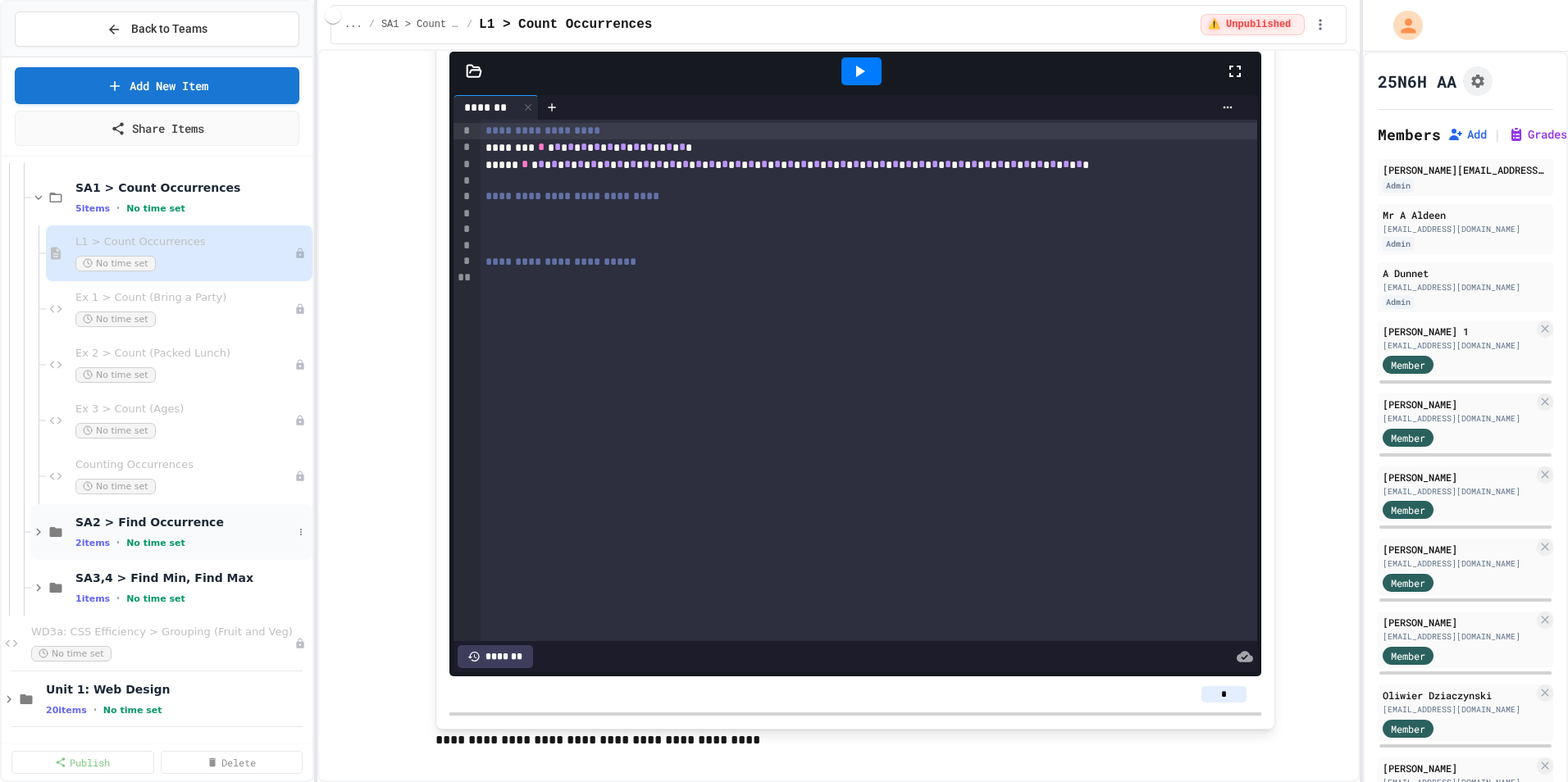
click at [38, 528] on icon at bounding box center [39, 532] width 15 height 15
click at [45, 530] on icon at bounding box center [39, 532] width 15 height 15
click at [163, 533] on div "SA2 > Find Occurrence 2 items • No time set" at bounding box center [184, 531] width 218 height 35
click at [163, 533] on div "SA2 > Find Occurrence 2 items • No time set" at bounding box center [192, 531] width 234 height 35
click at [138, 22] on span "Back to Teams" at bounding box center [169, 29] width 76 height 17
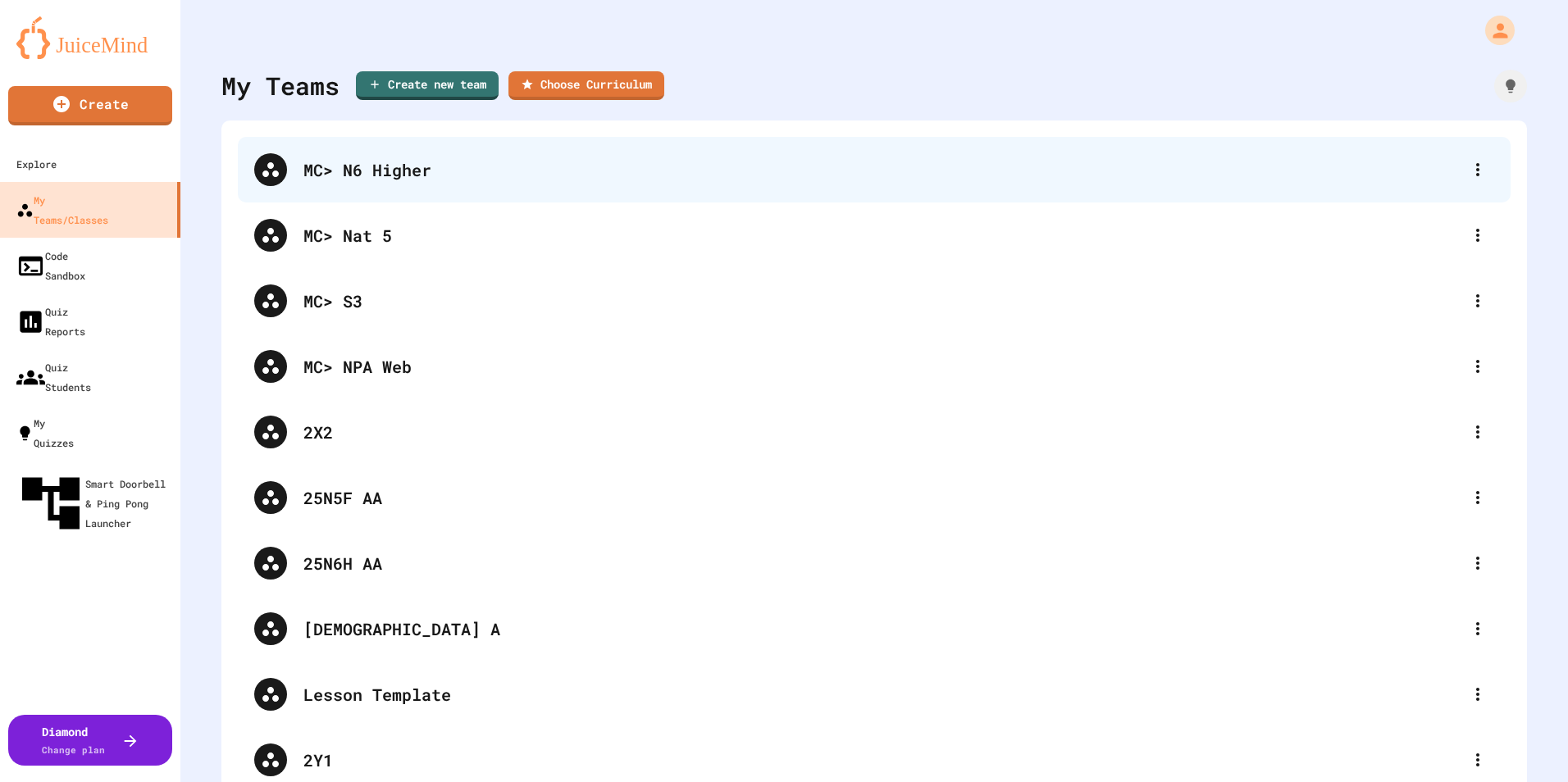
click at [426, 171] on div "MC> N6 Higher" at bounding box center [882, 170] width 1158 height 24
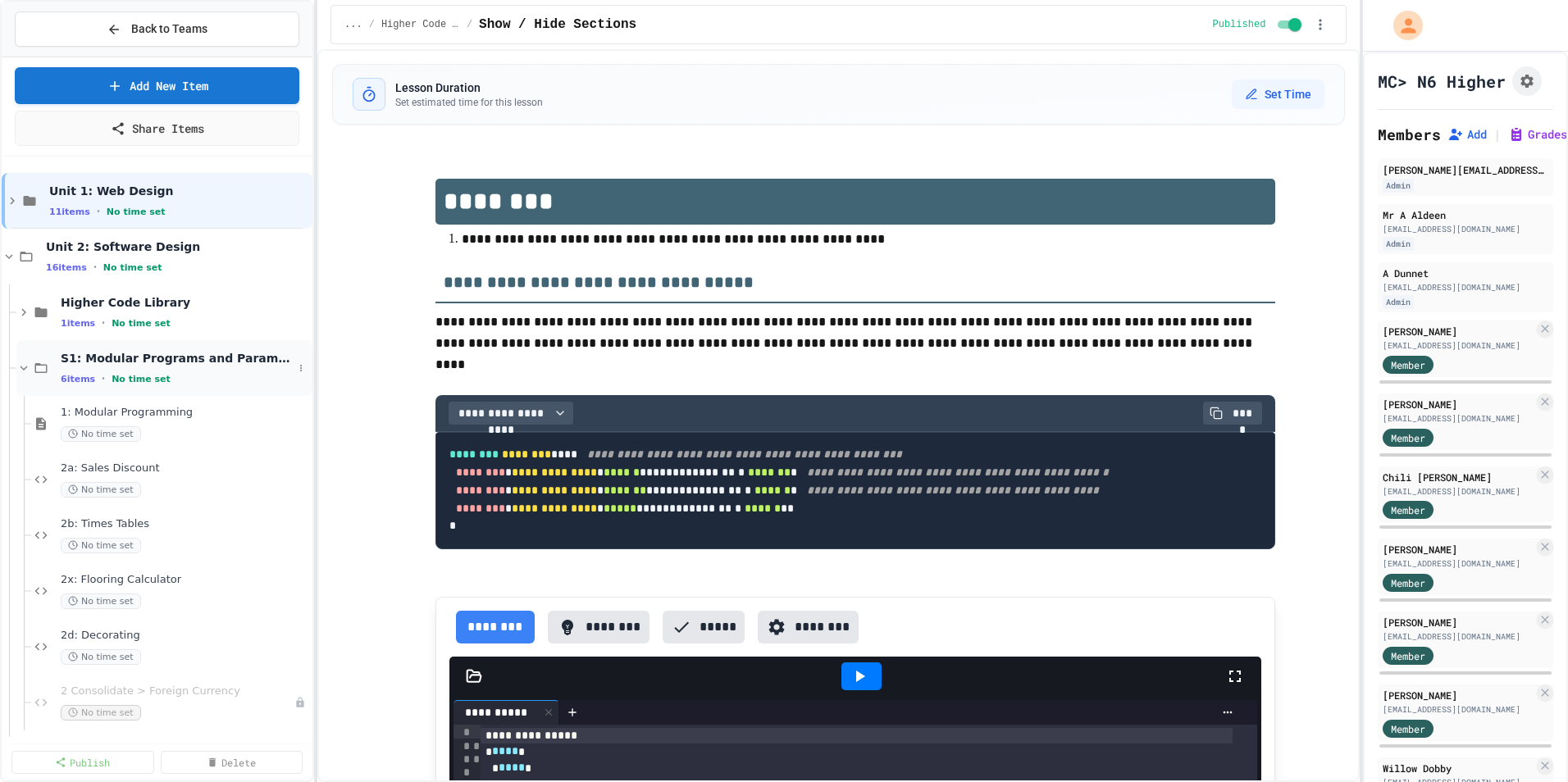
click at [28, 366] on icon at bounding box center [24, 368] width 15 height 15
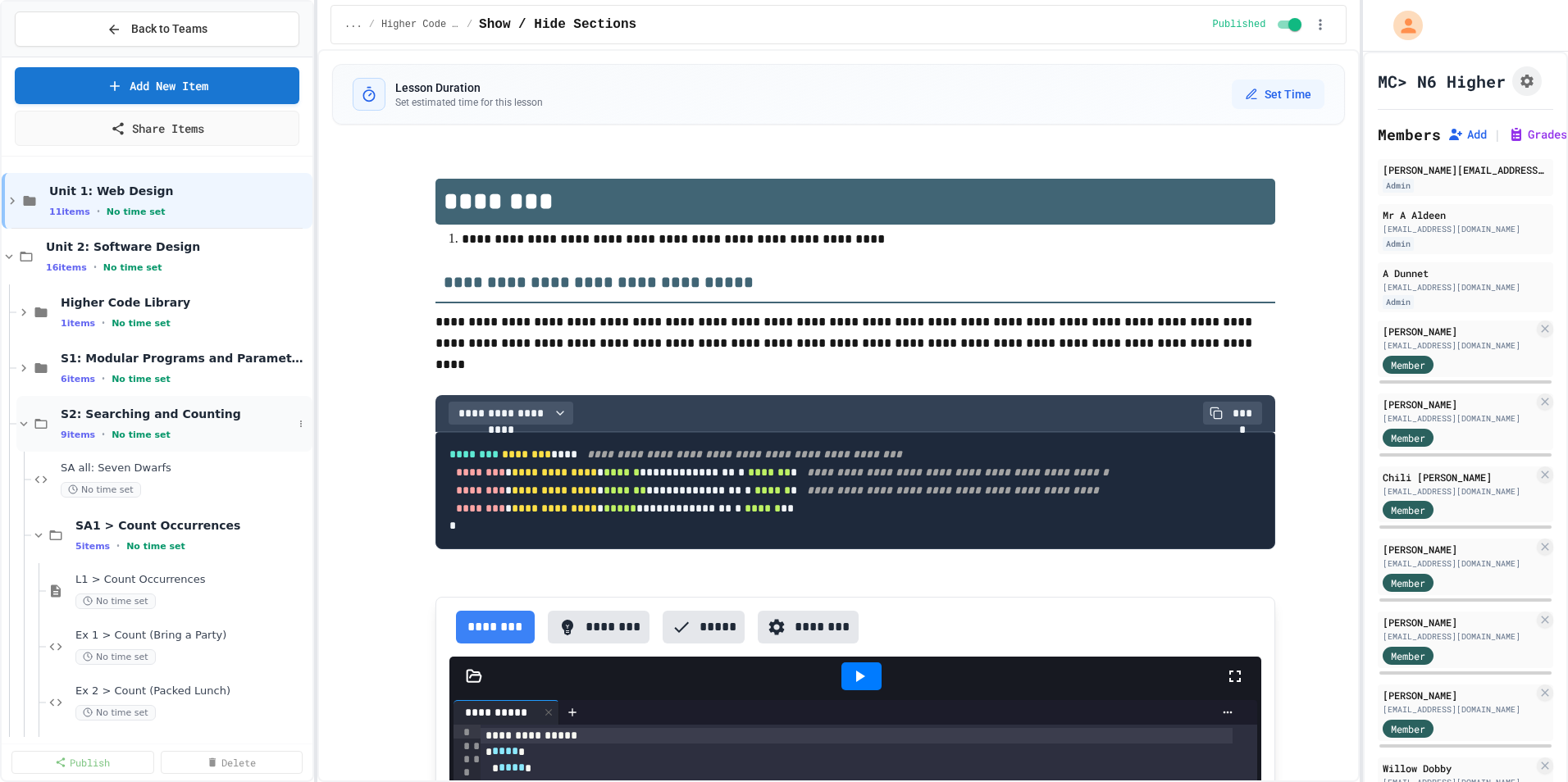
click at [20, 413] on div "S2: Searching and Counting 9 items • No time set" at bounding box center [164, 423] width 296 height 56
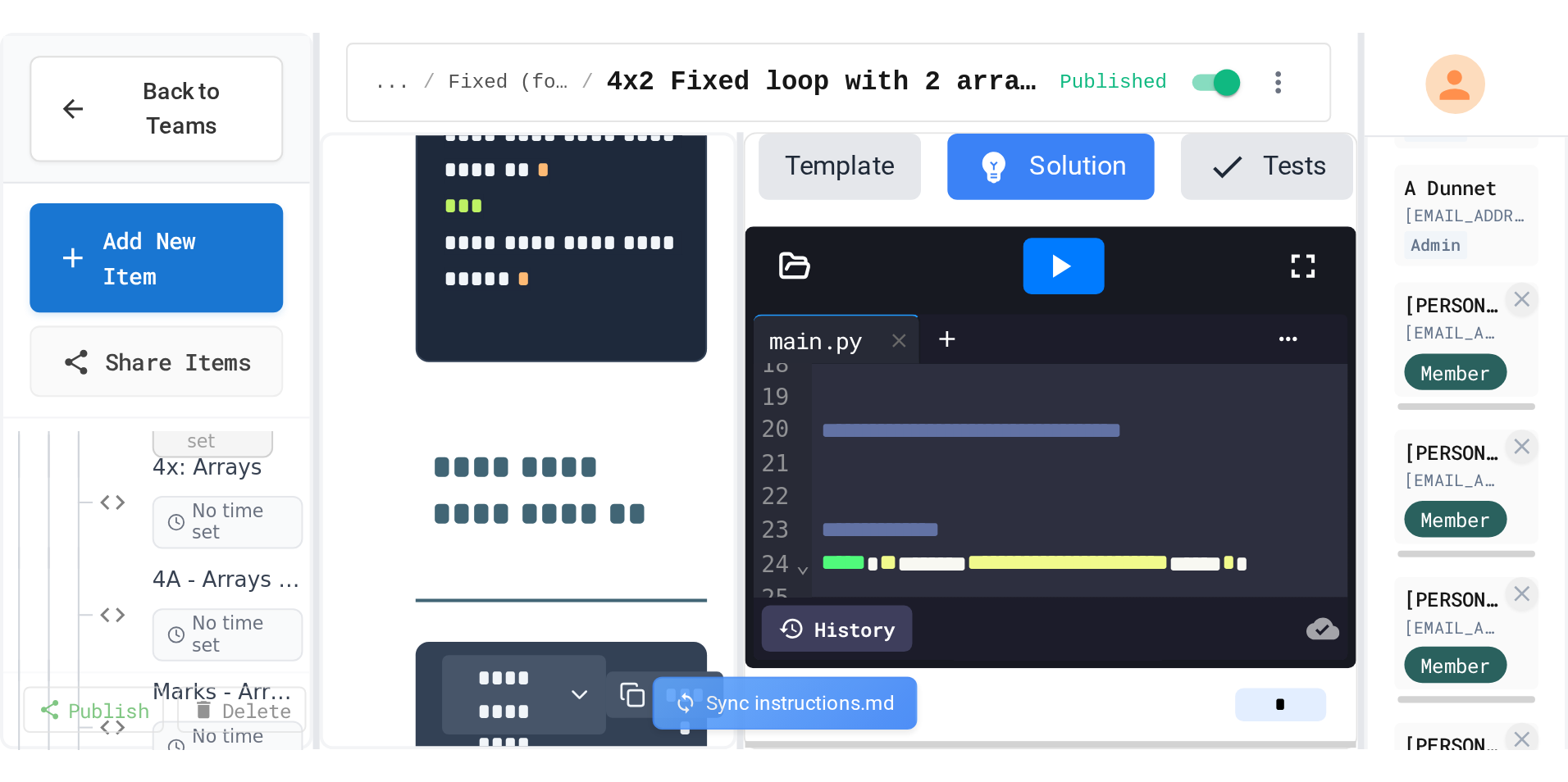
scroll to position [197, 0]
